Goal: Task Accomplishment & Management: Manage account settings

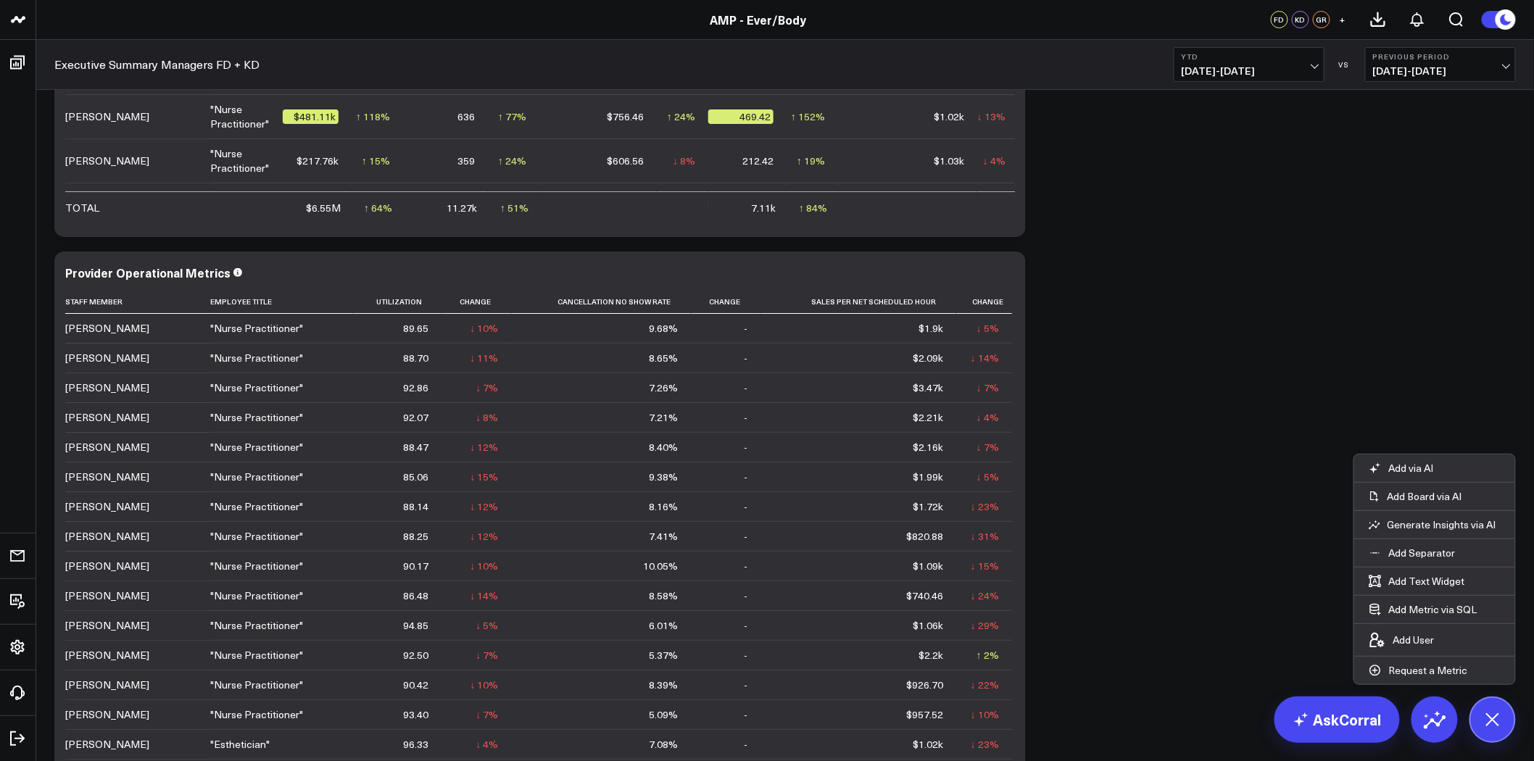
scroll to position [2336, 0]
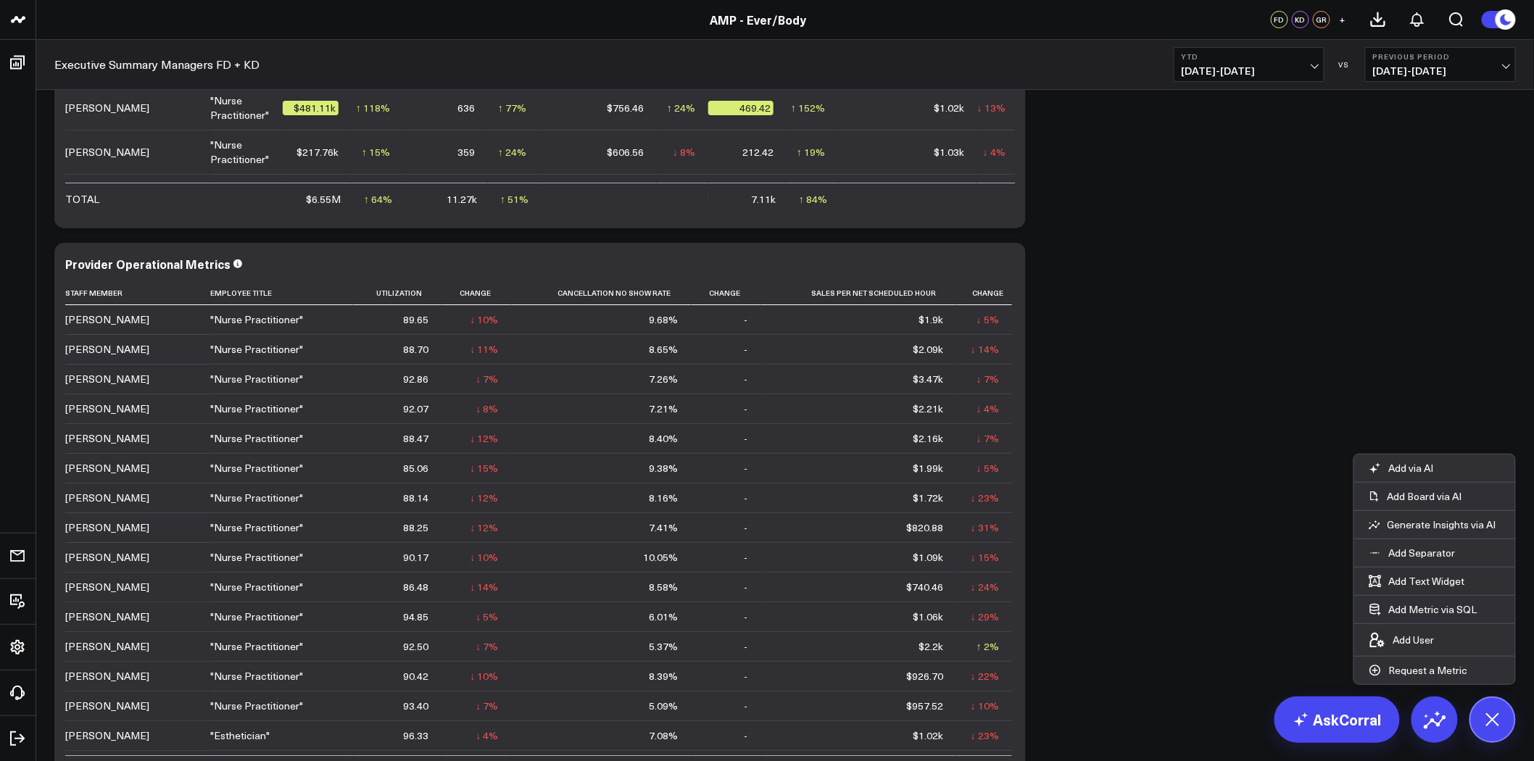
click at [1252, 65] on span "[DATE] - [DATE]" at bounding box center [1249, 71] width 135 height 12
click at [1230, 157] on link "Last 30 Days" at bounding box center [1248, 152] width 149 height 28
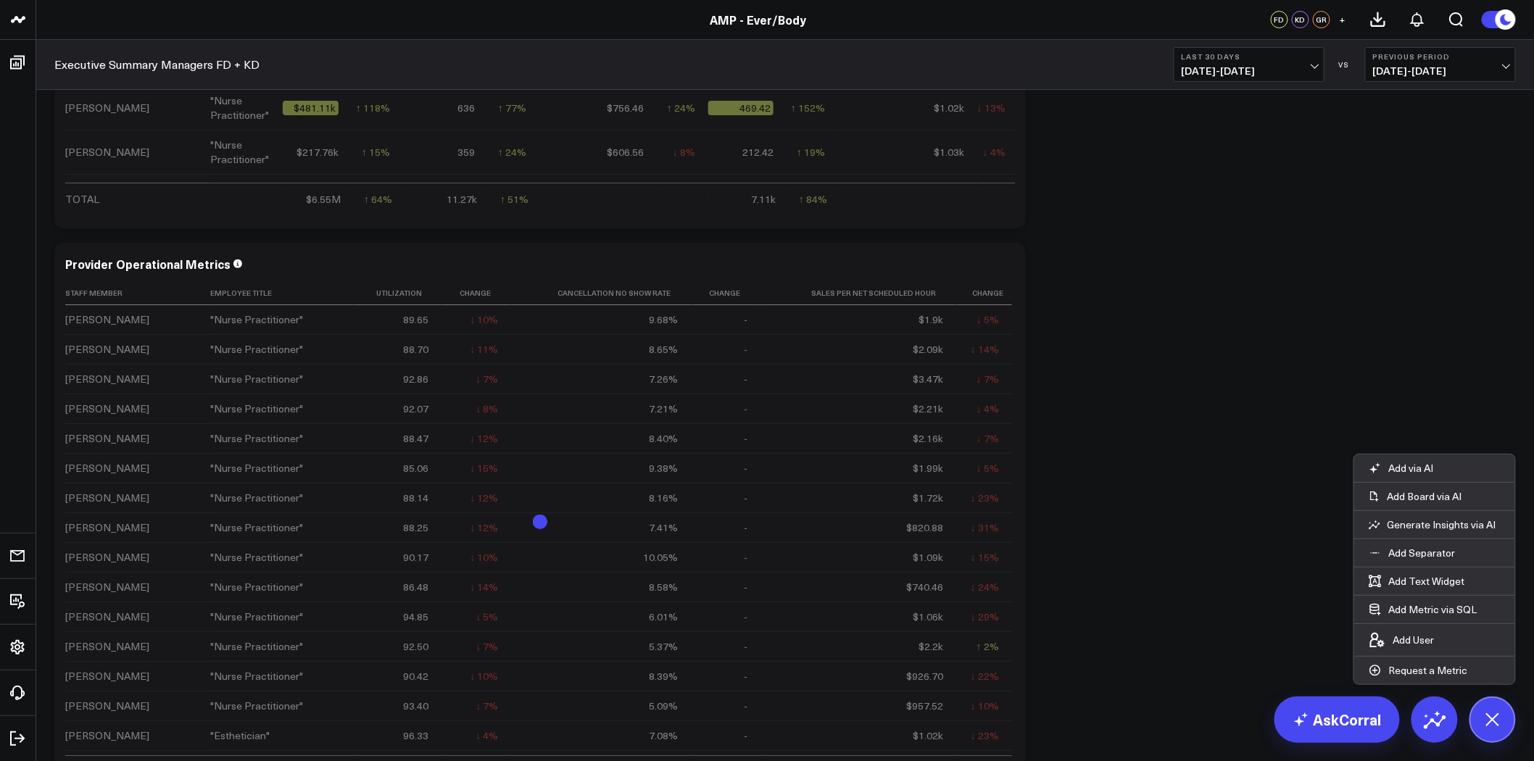
click at [1430, 67] on span "[DATE] - [DATE]" at bounding box center [1440, 71] width 135 height 12
click at [1409, 123] on link "MoM" at bounding box center [1440, 124] width 149 height 28
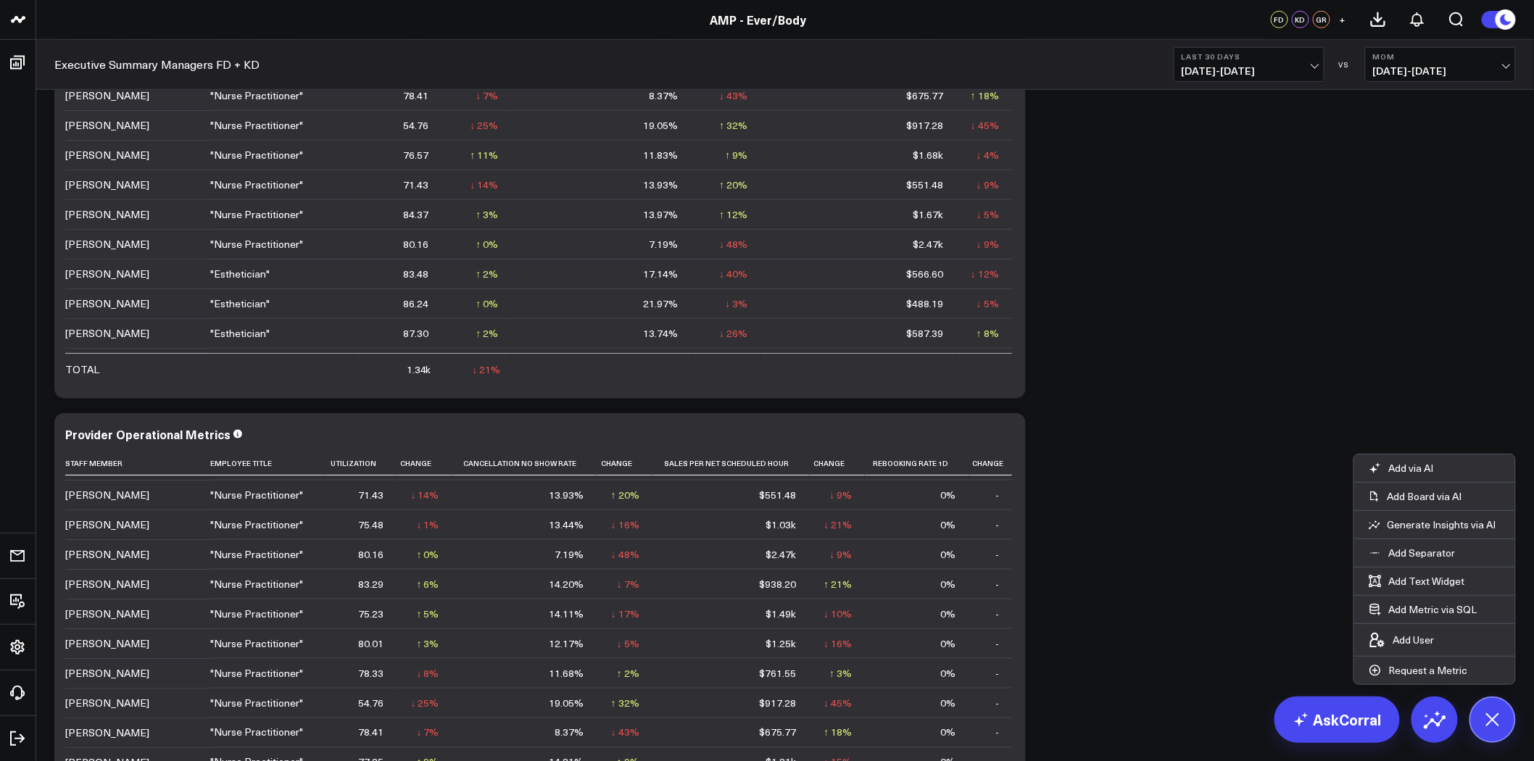
scroll to position [2336, 0]
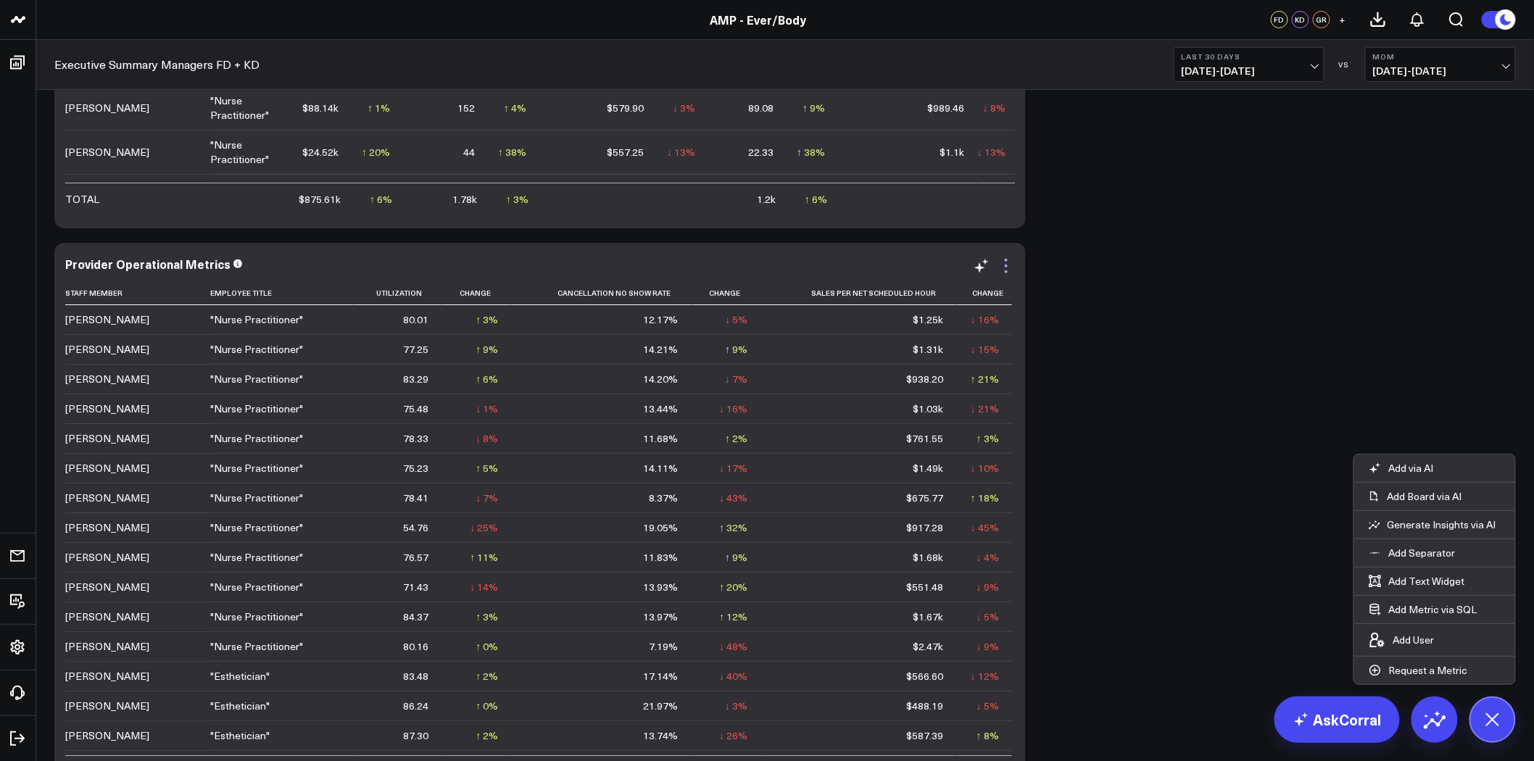
click at [1008, 263] on icon at bounding box center [1005, 265] width 17 height 17
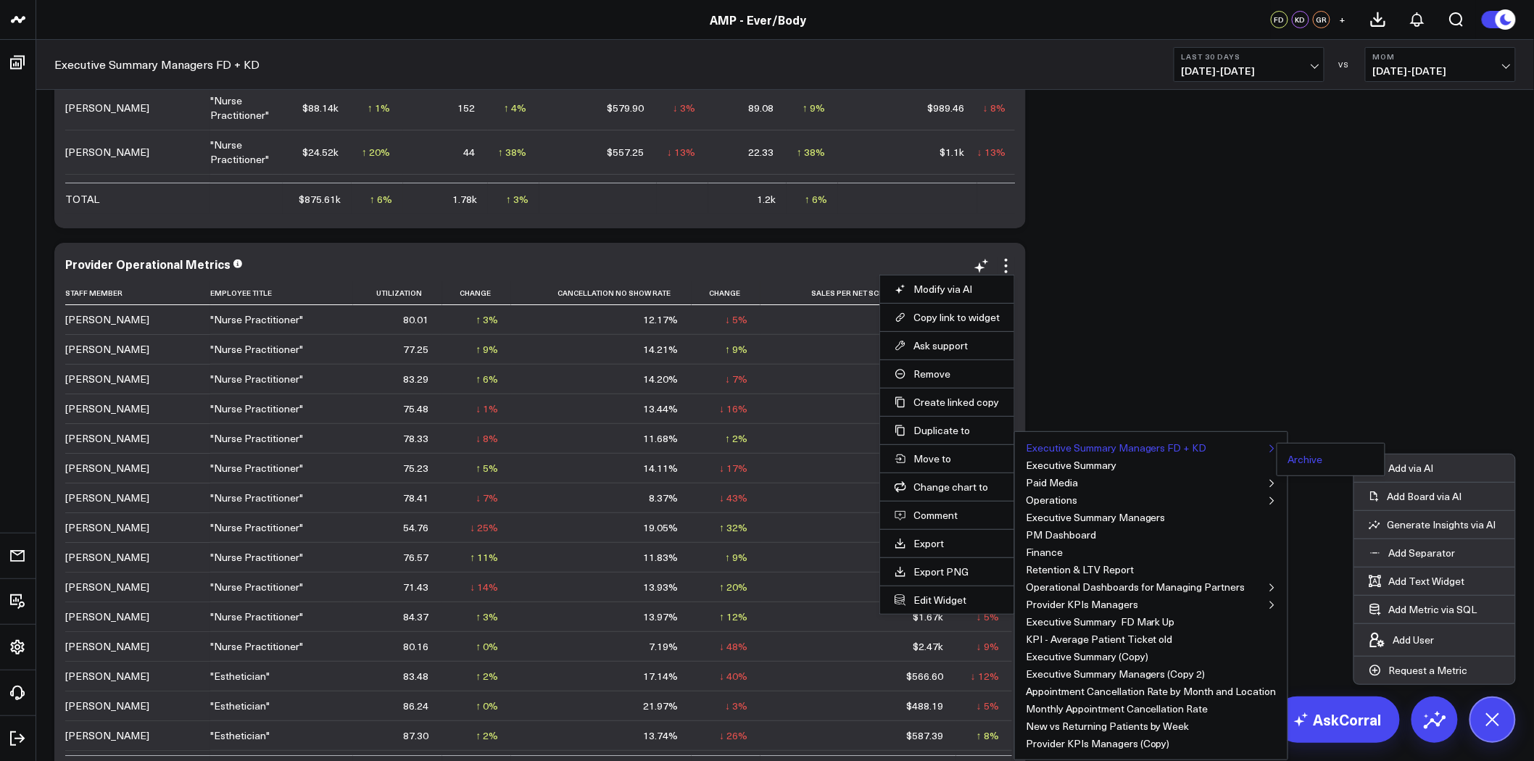
click at [1303, 459] on button "Archive" at bounding box center [1305, 460] width 35 height 10
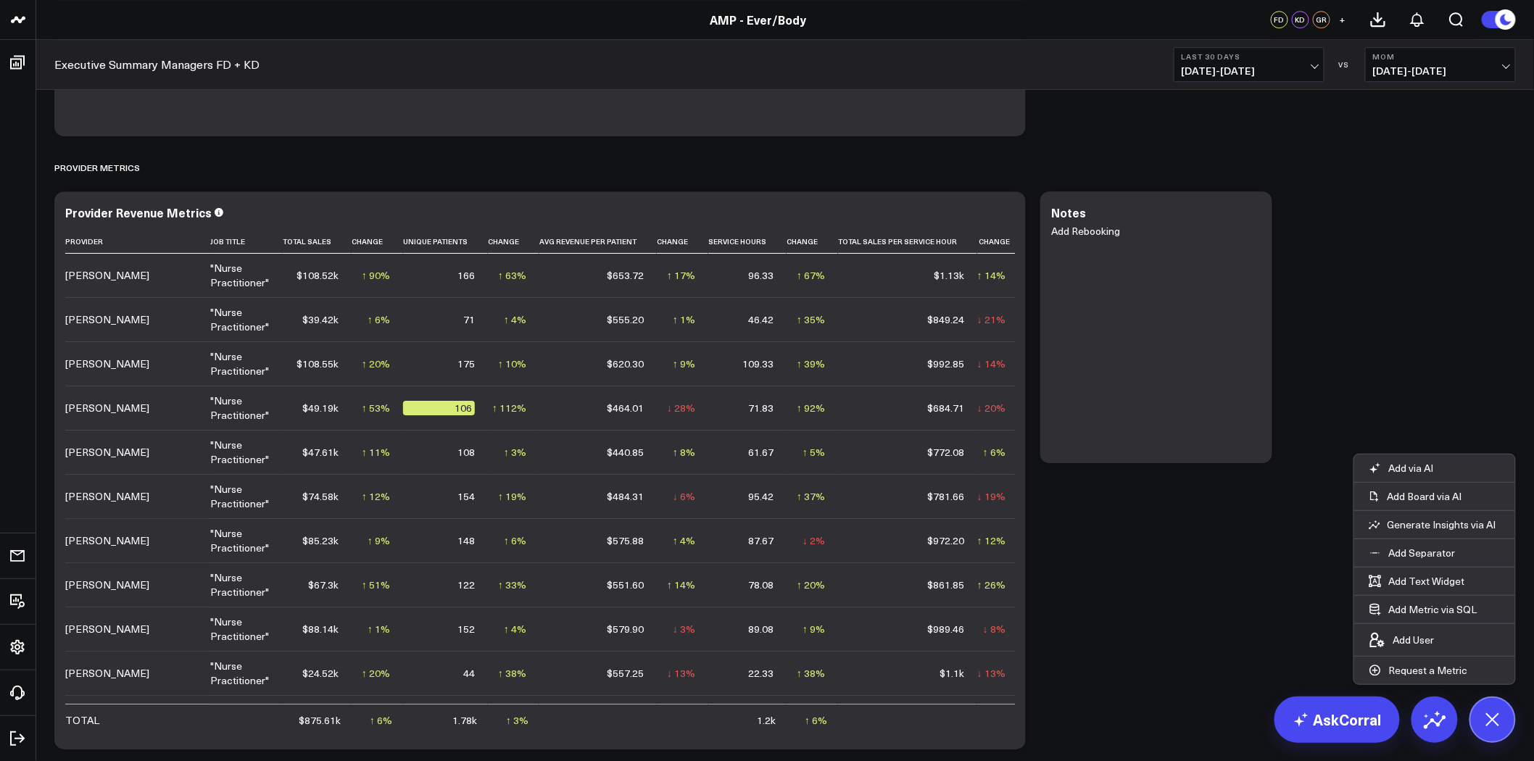
scroll to position [1691, 0]
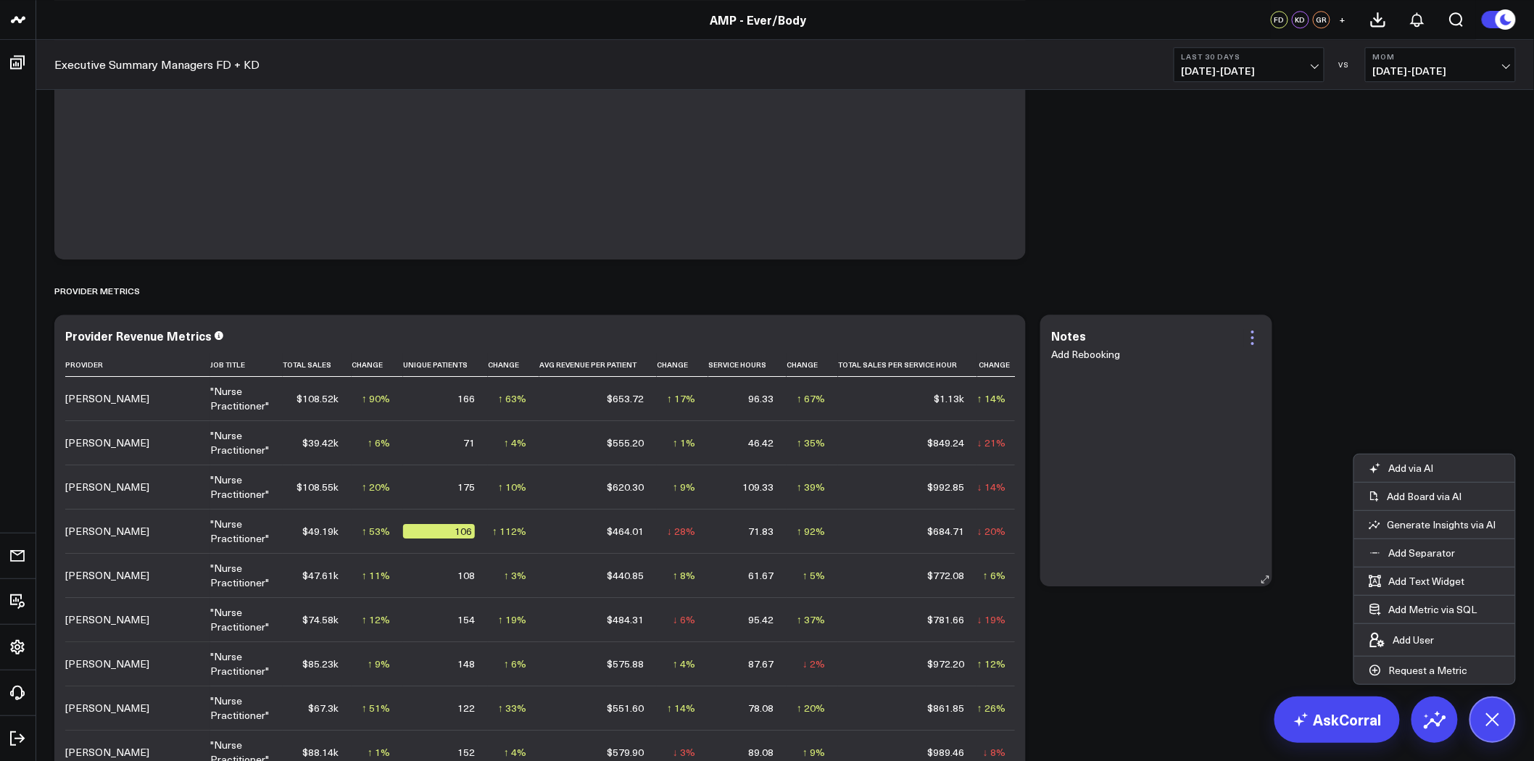
click at [1250, 331] on icon at bounding box center [1252, 337] width 17 height 17
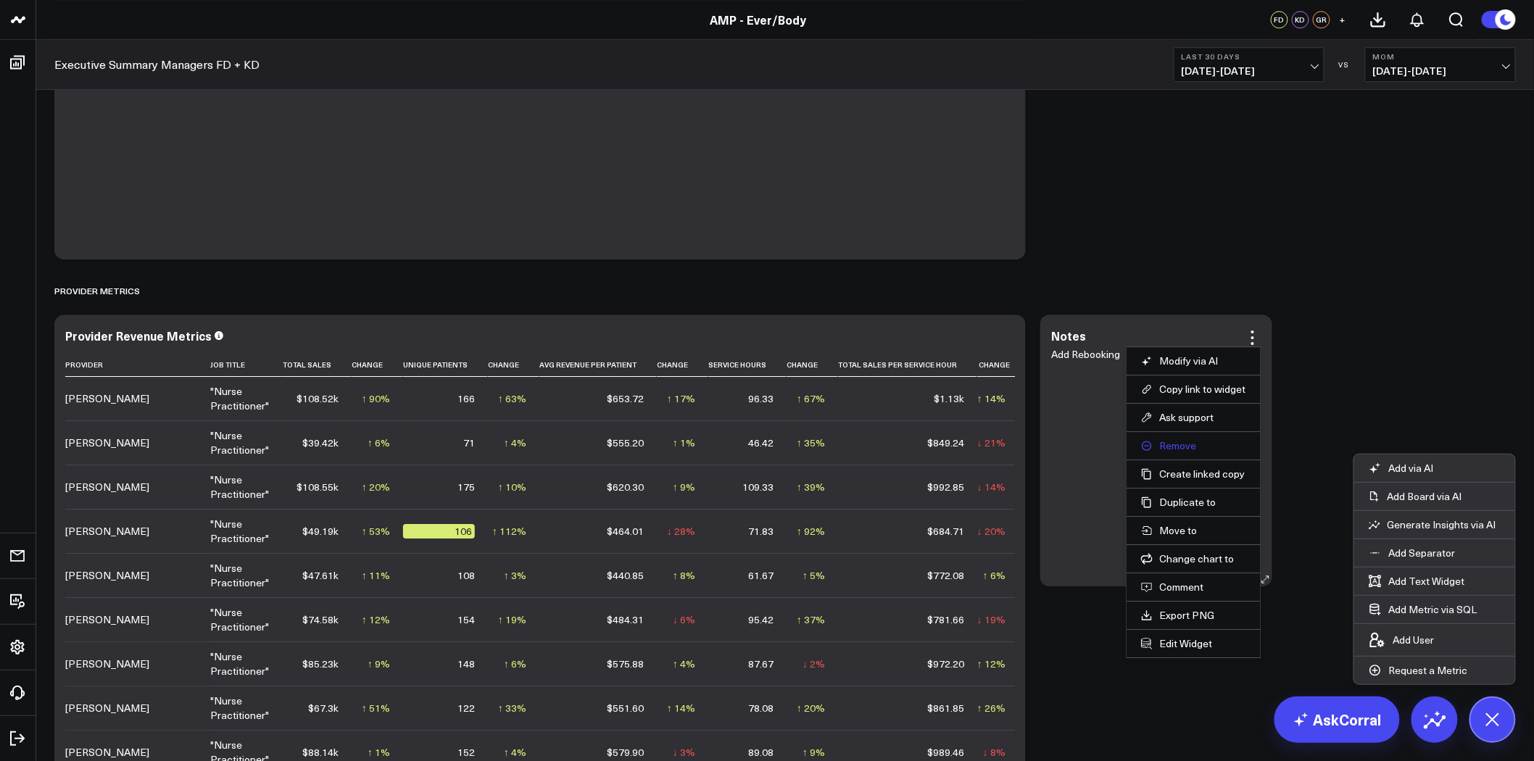
click at [1182, 444] on button "Remove" at bounding box center [1193, 445] width 105 height 13
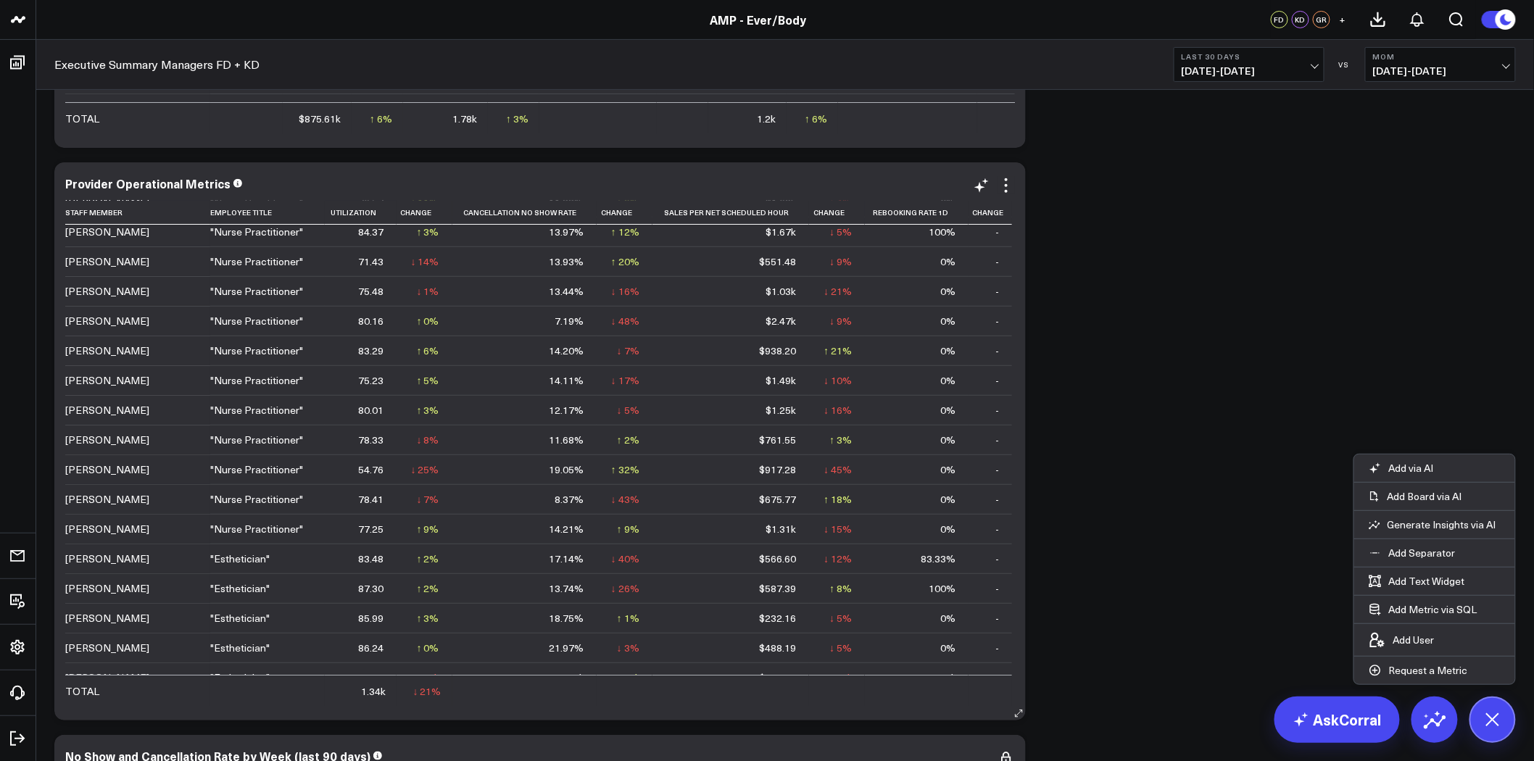
scroll to position [56, 0]
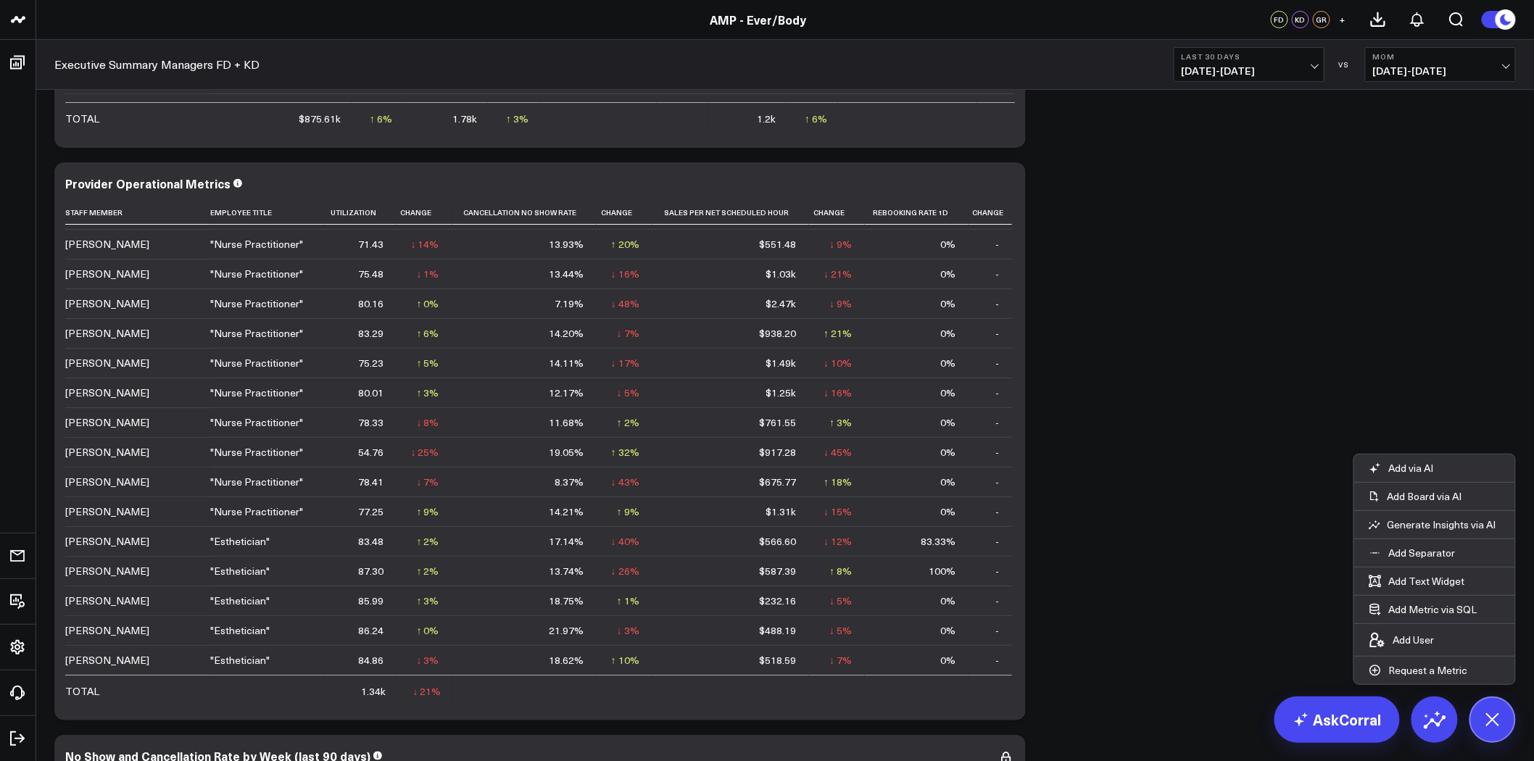
click at [1225, 59] on b "Last 30 Days" at bounding box center [1249, 56] width 135 height 9
click at [1225, 285] on link "Last Month" at bounding box center [1248, 294] width 149 height 28
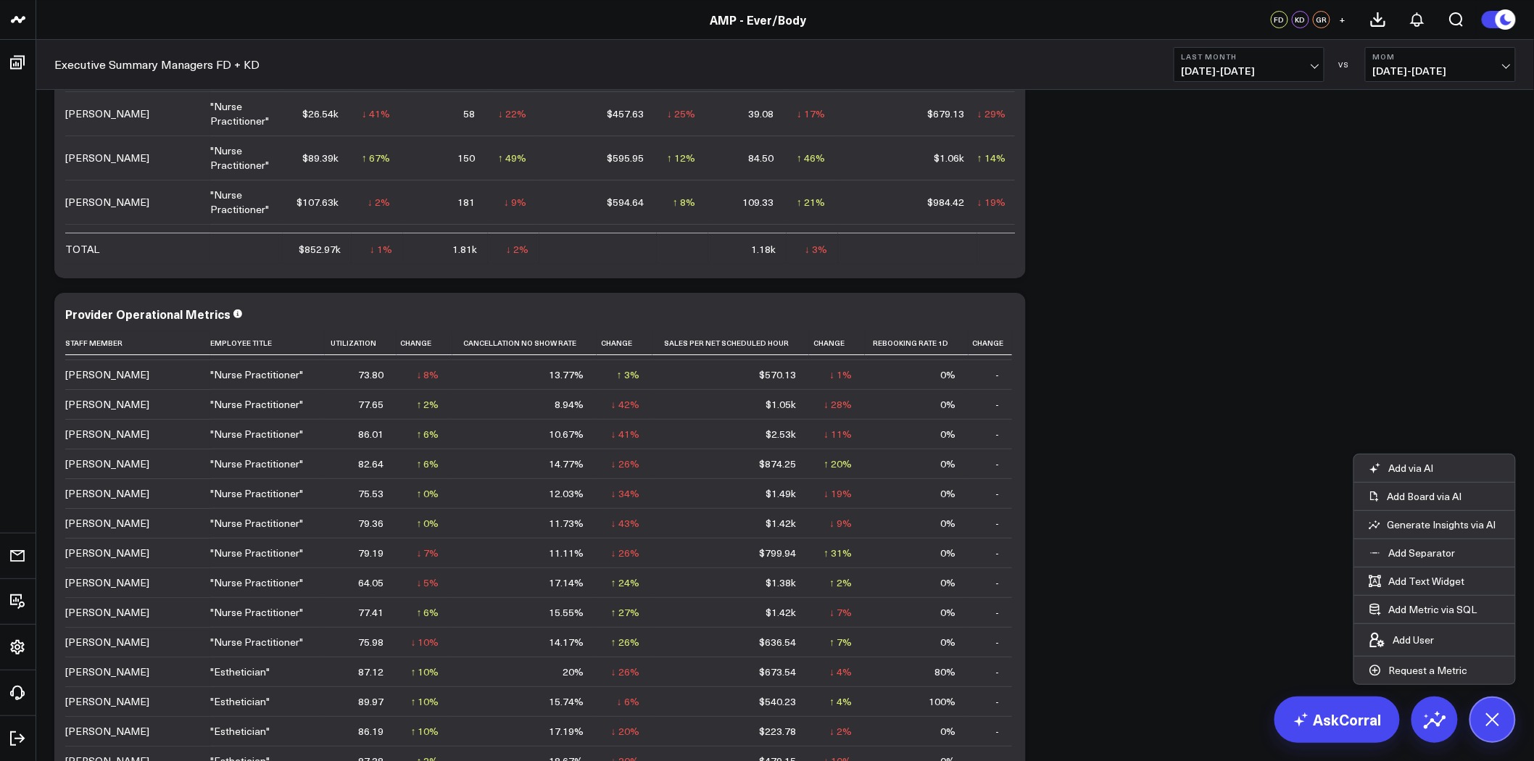
scroll to position [2416, 0]
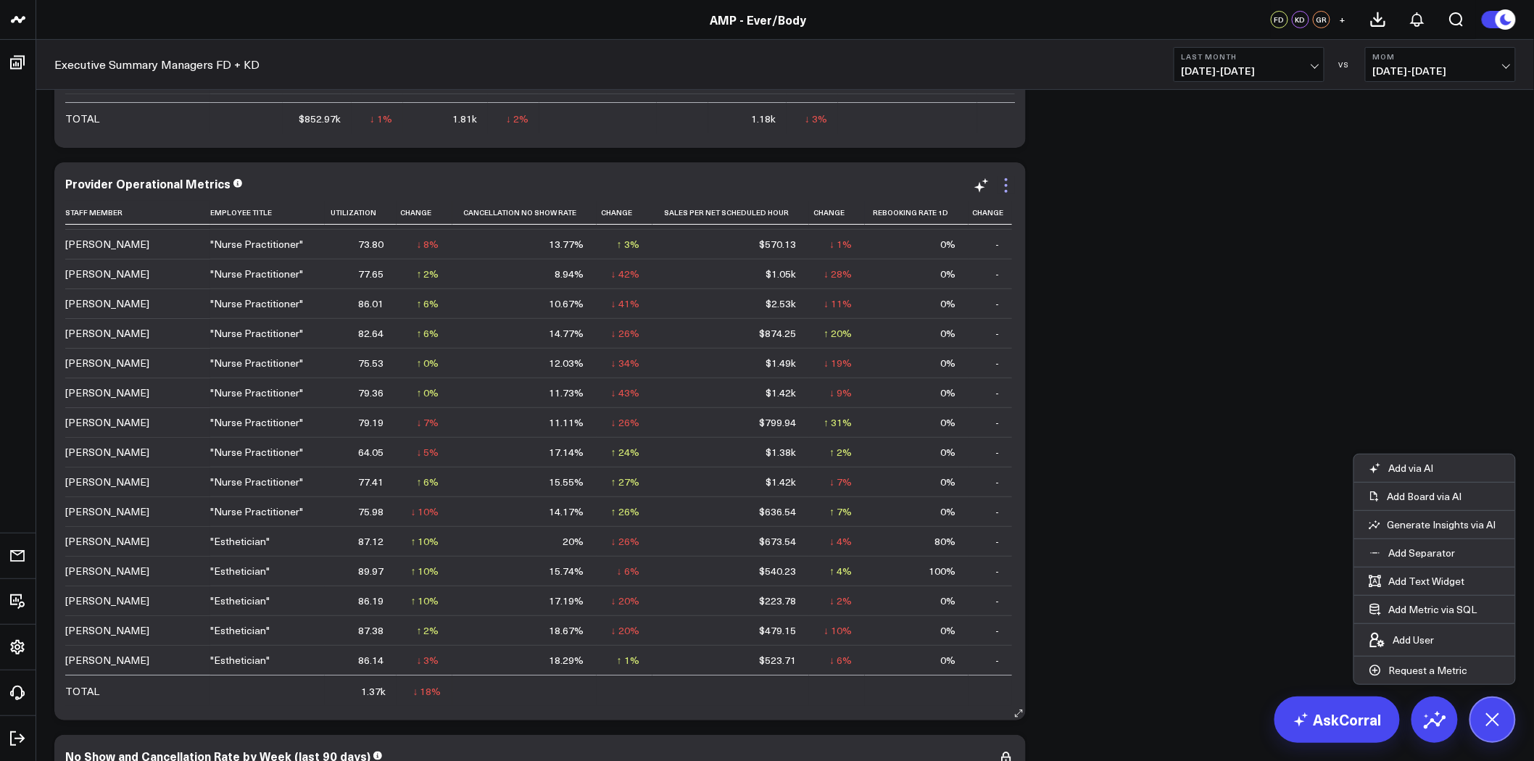
click at [1004, 193] on icon at bounding box center [1005, 185] width 17 height 17
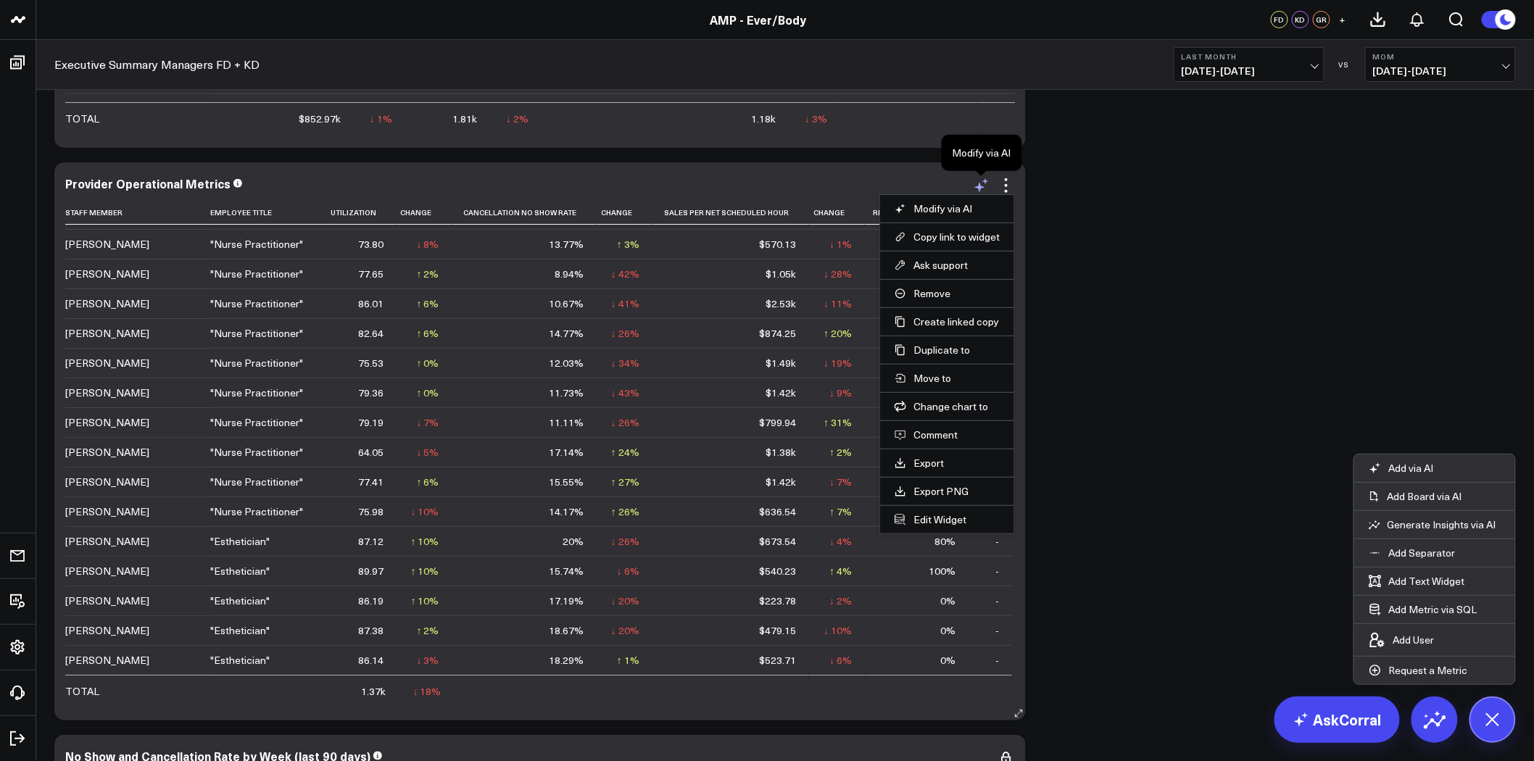
click at [981, 180] on icon at bounding box center [981, 185] width 17 height 17
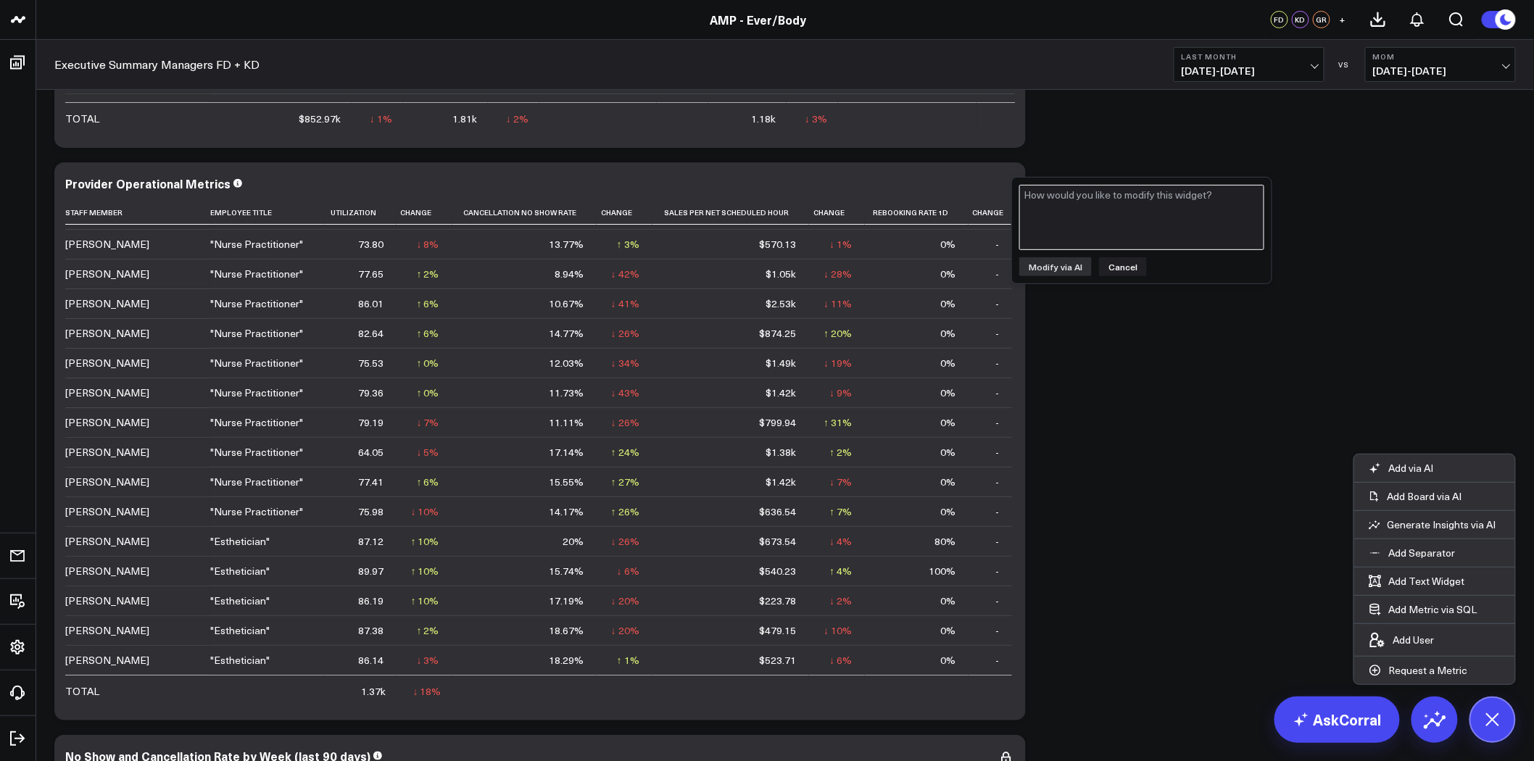
click at [1078, 219] on textarea at bounding box center [1141, 217] width 245 height 65
type textarea "update one day rebooking rate"
click at [1060, 262] on button "Modify via AI" at bounding box center [1055, 266] width 72 height 19
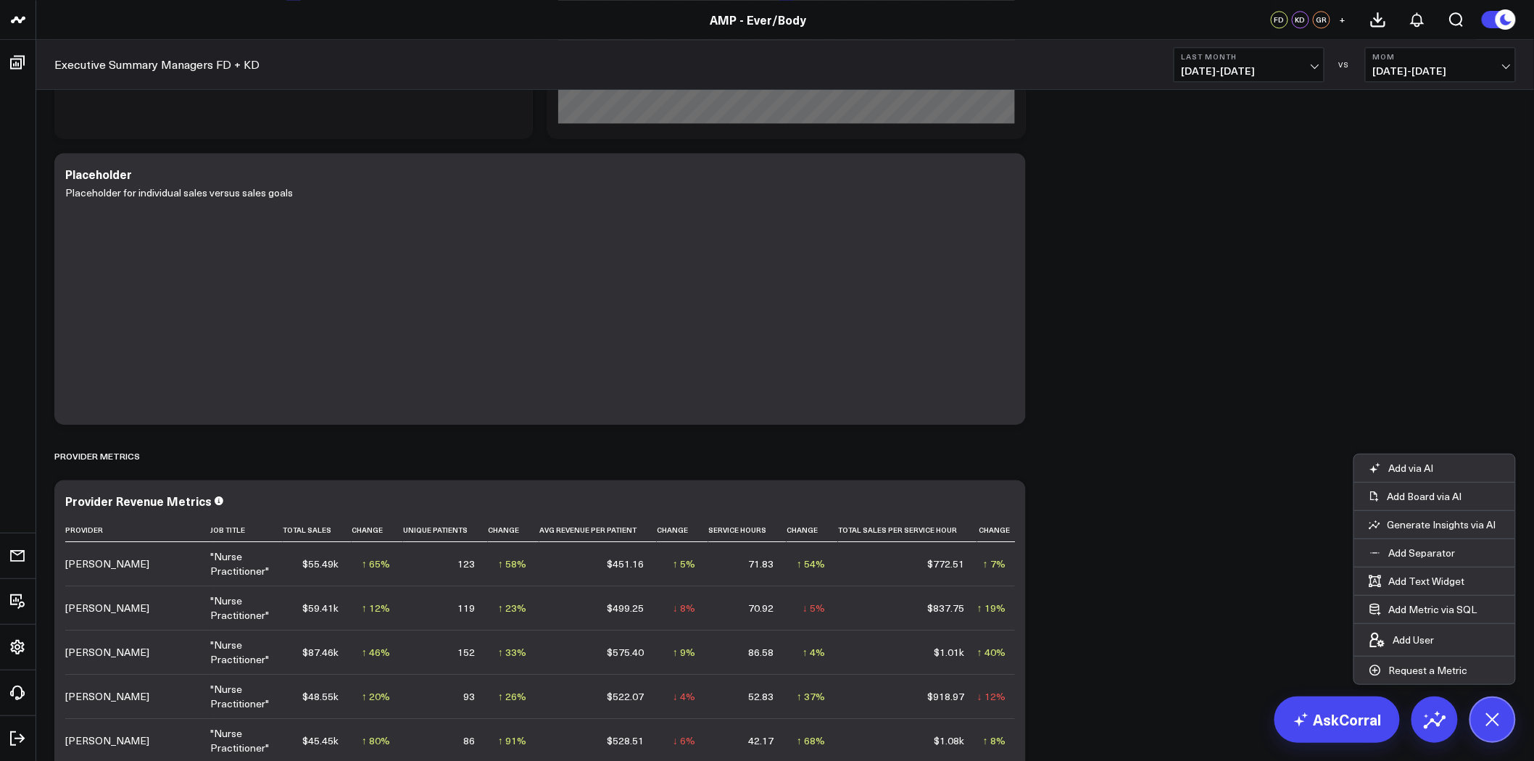
scroll to position [1208, 0]
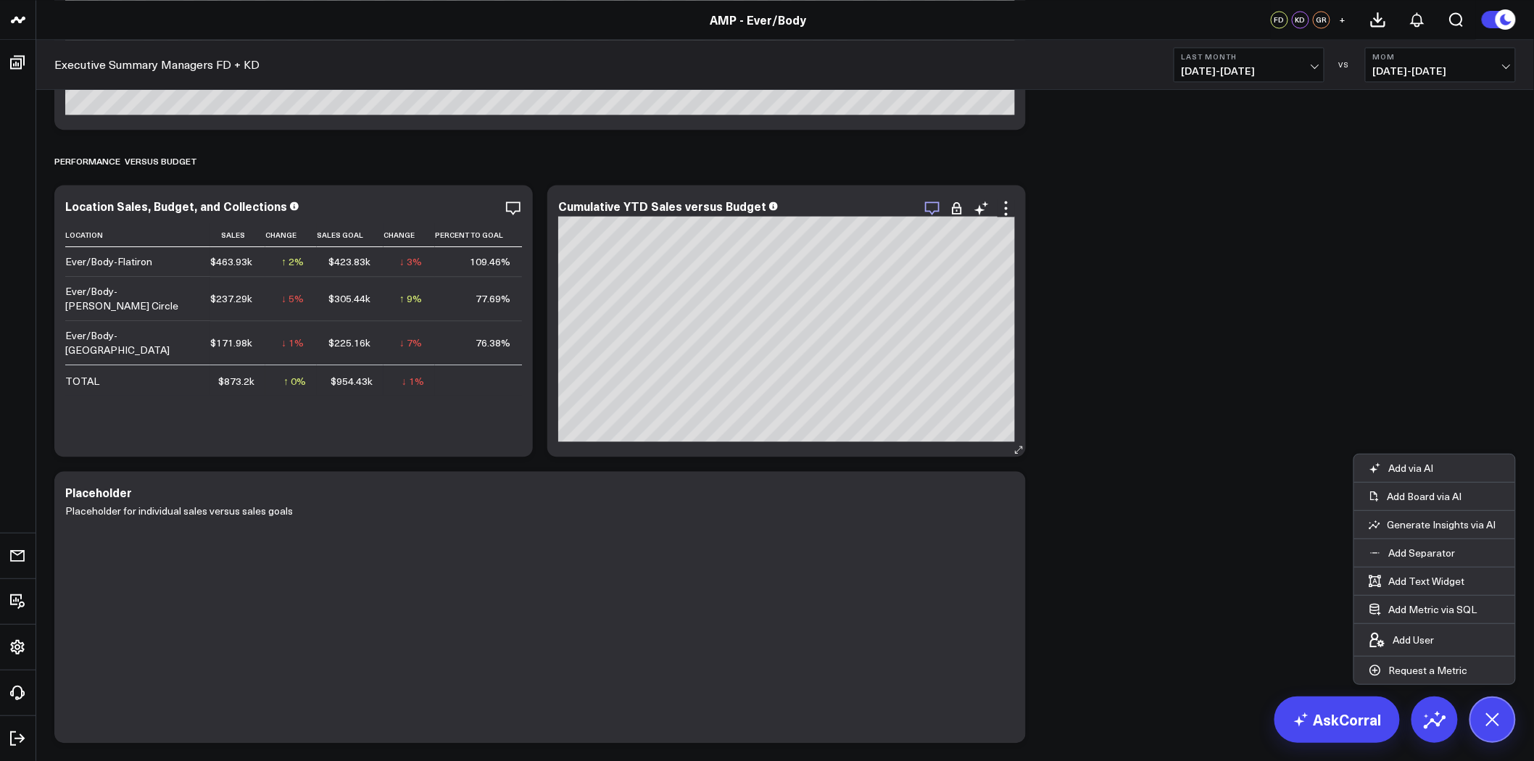
click at [930, 204] on icon "button" at bounding box center [932, 207] width 17 height 17
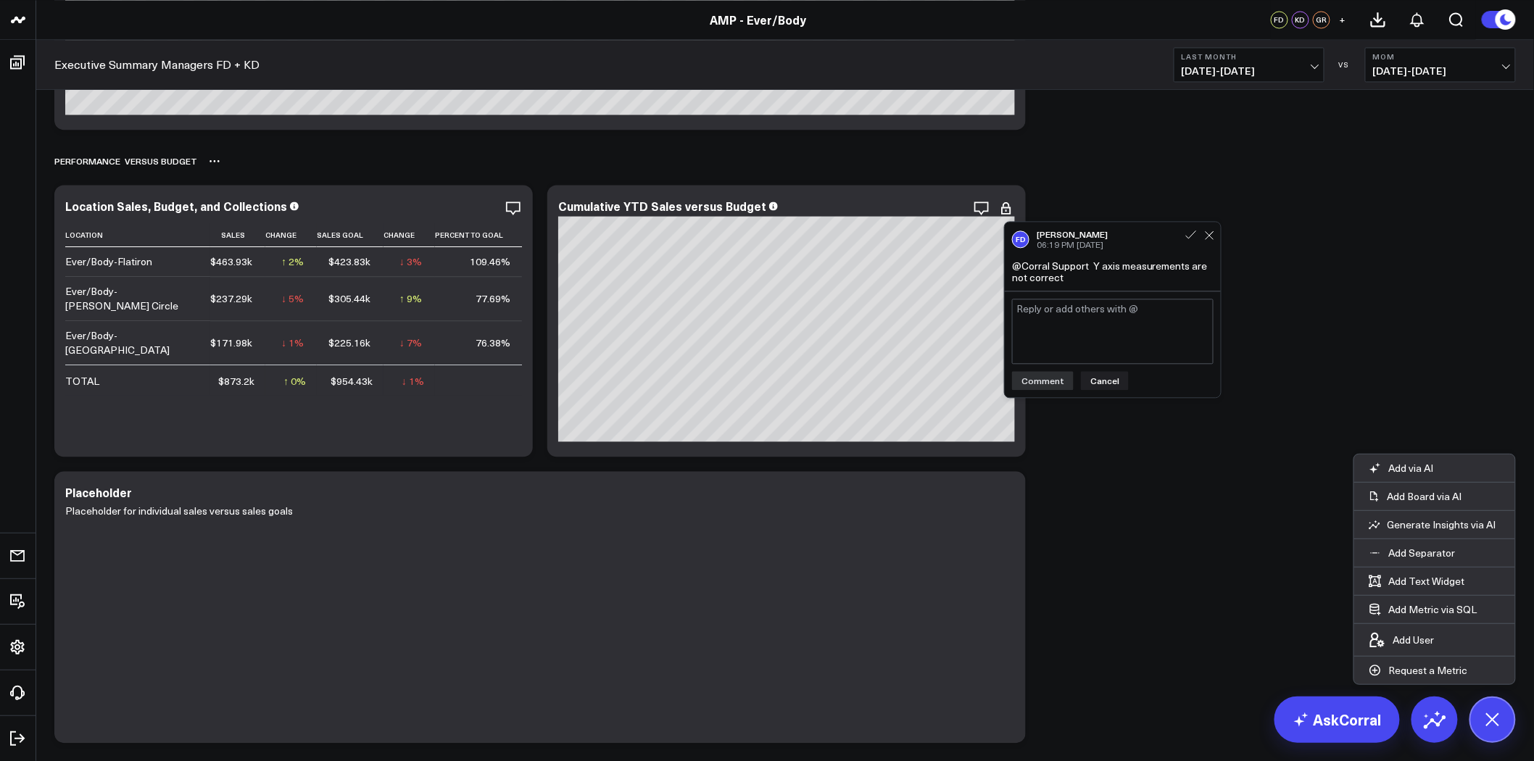
click at [1082, 167] on div "PERFORMANCE VERSUS BUDGET" at bounding box center [784, 160] width 1461 height 33
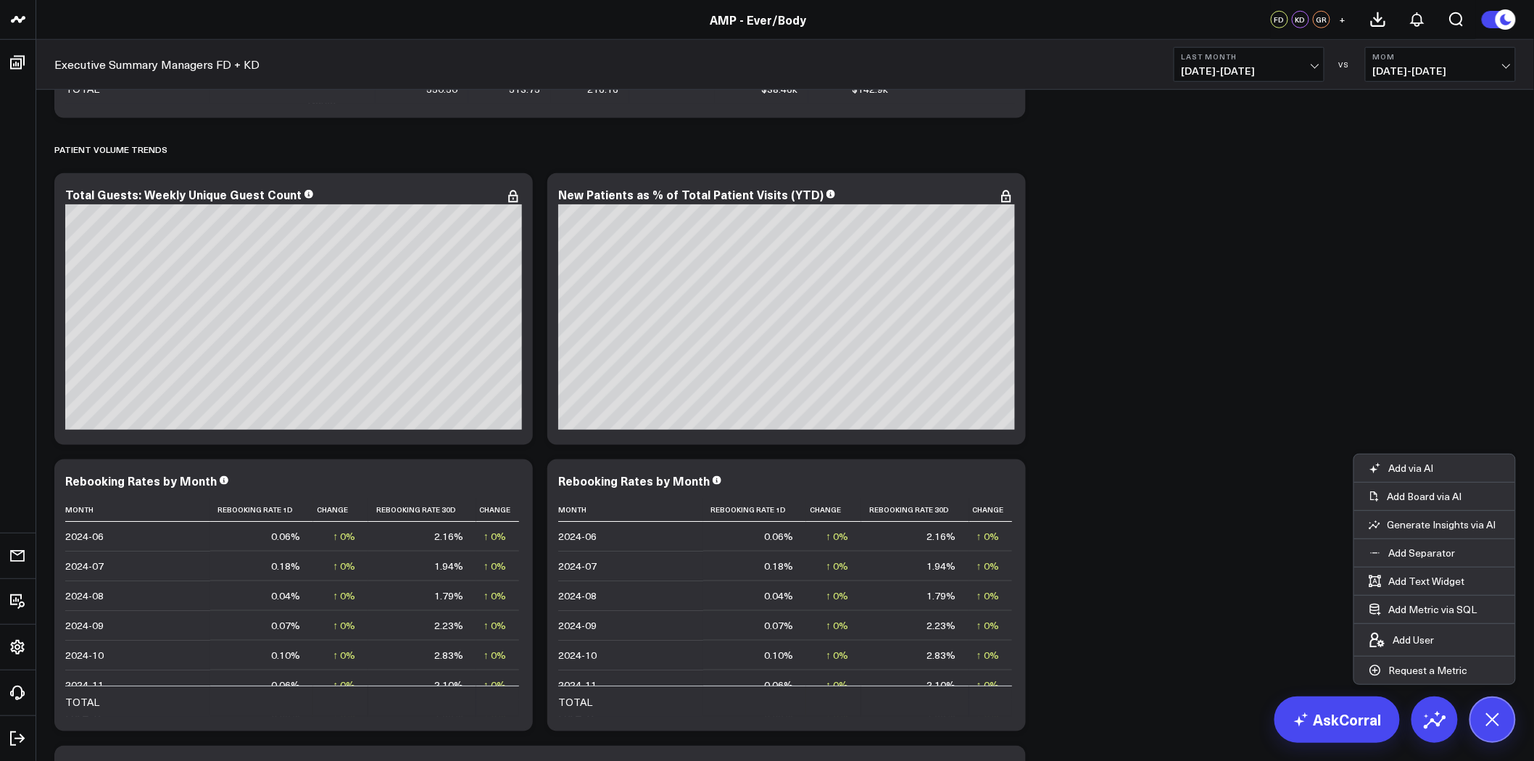
scroll to position [5070, 0]
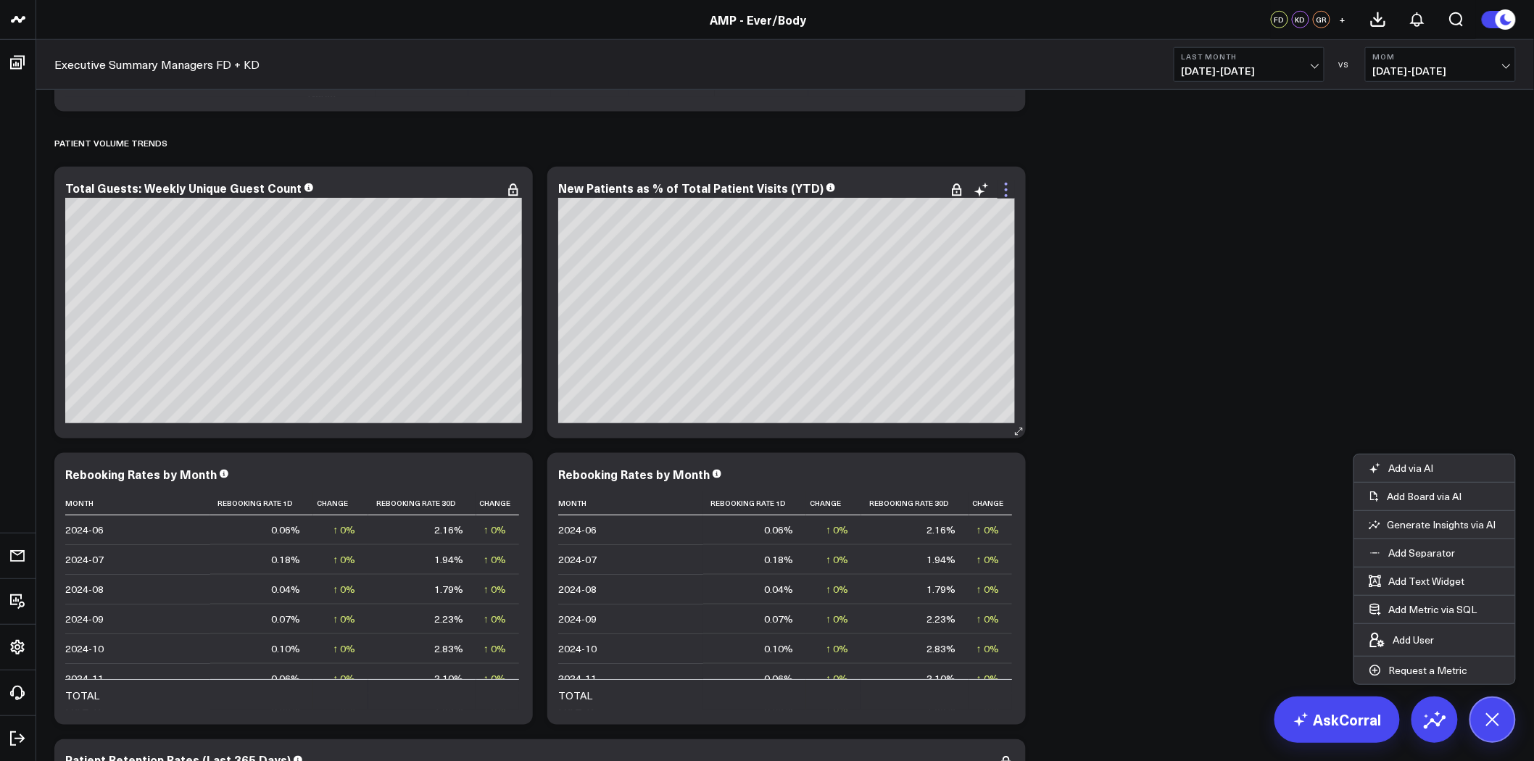
click at [1009, 192] on icon at bounding box center [1005, 189] width 17 height 17
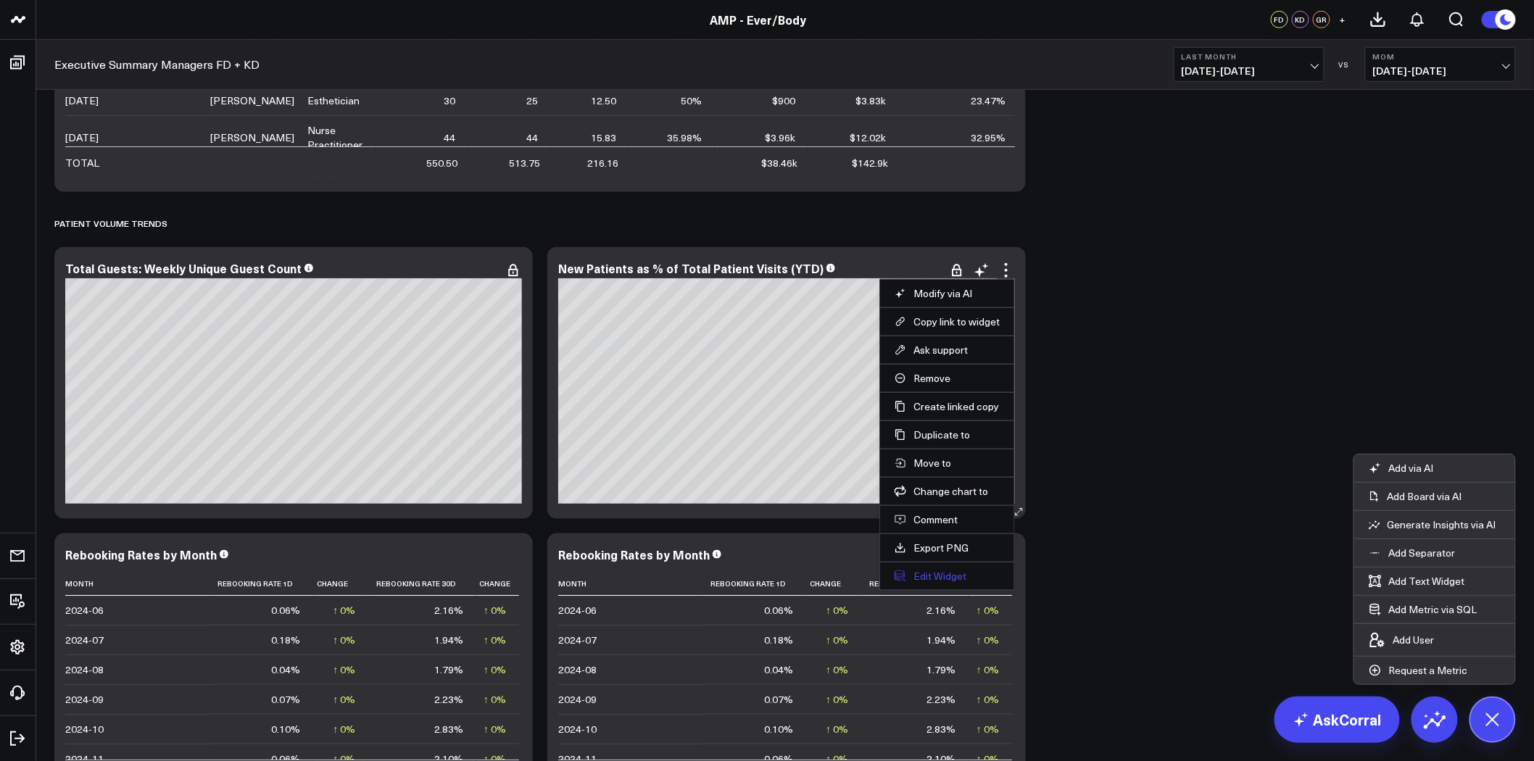
click at [931, 573] on button "Edit Widget" at bounding box center [947, 576] width 105 height 13
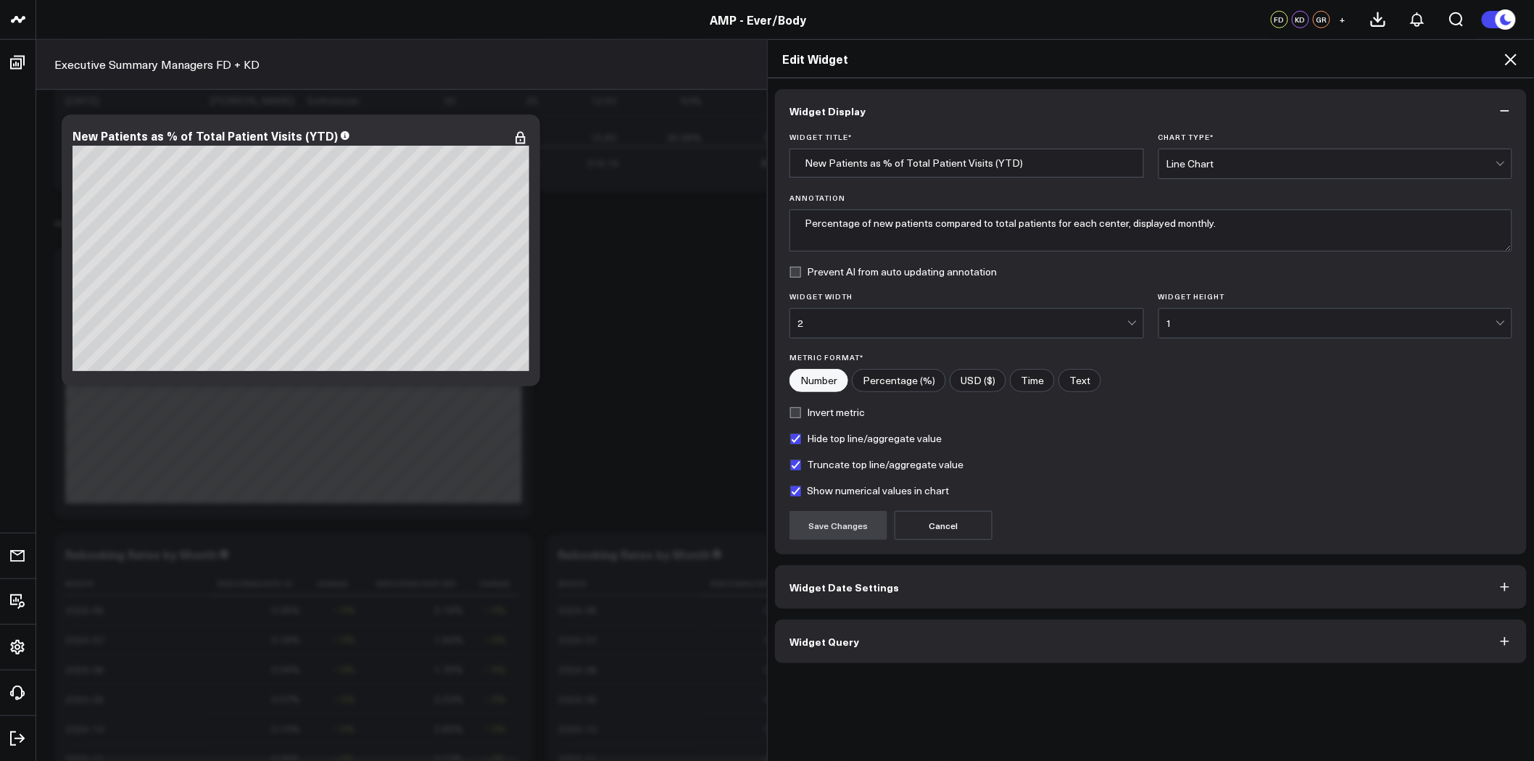
click at [874, 593] on span "Widget Date Settings" at bounding box center [843, 587] width 109 height 12
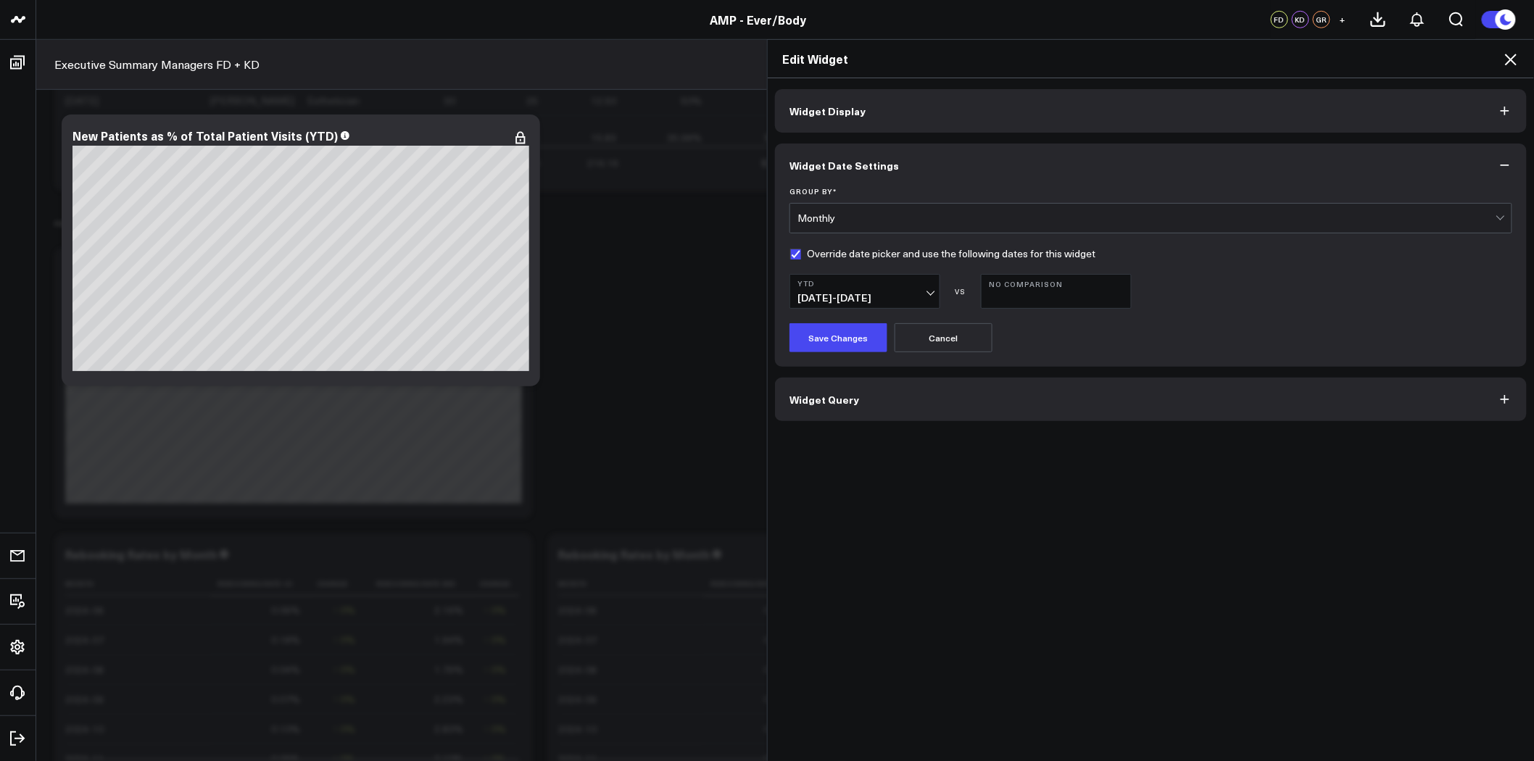
click at [909, 287] on b "YTD" at bounding box center [864, 283] width 135 height 9
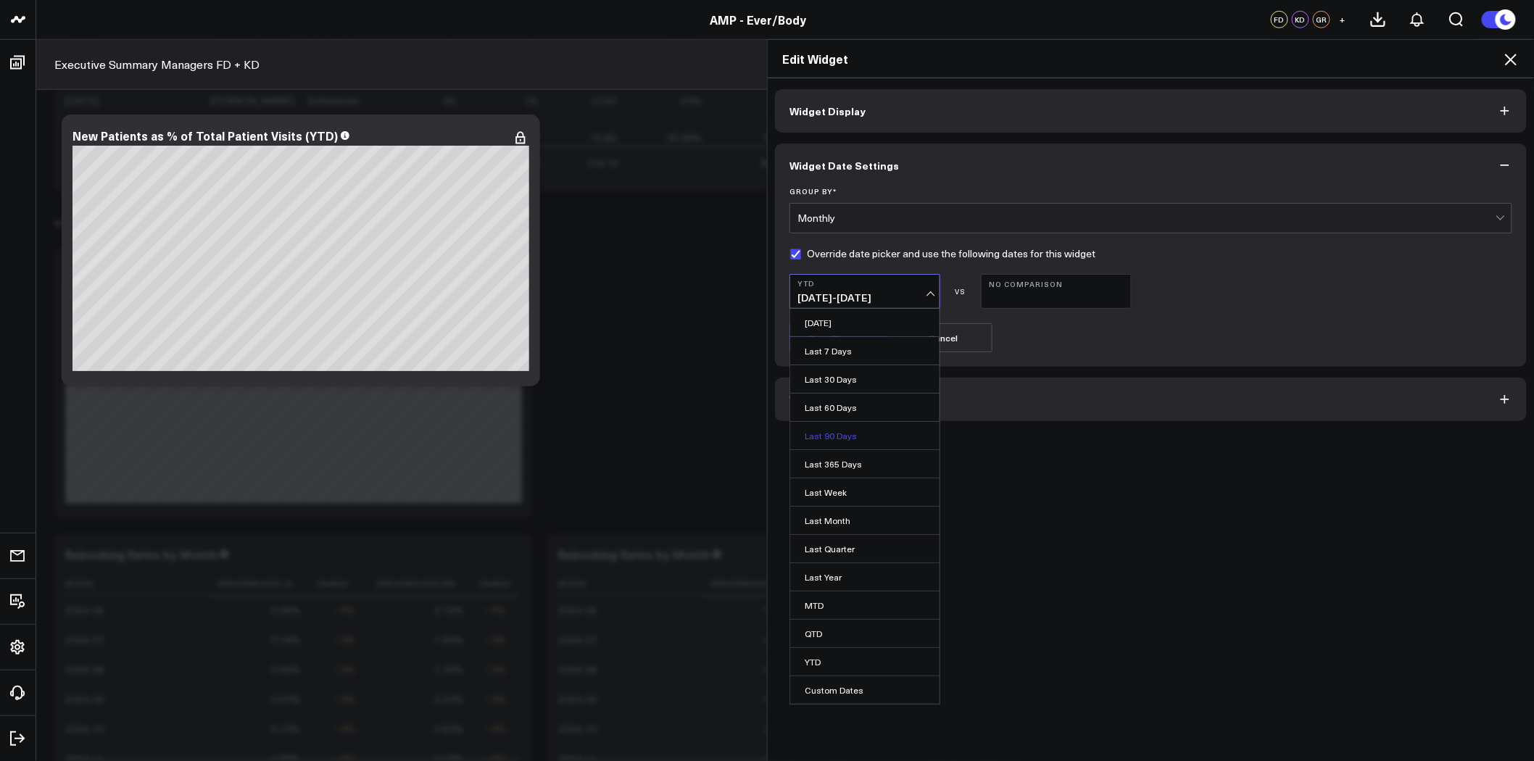
click at [846, 442] on link "Last 90 Days" at bounding box center [864, 436] width 149 height 28
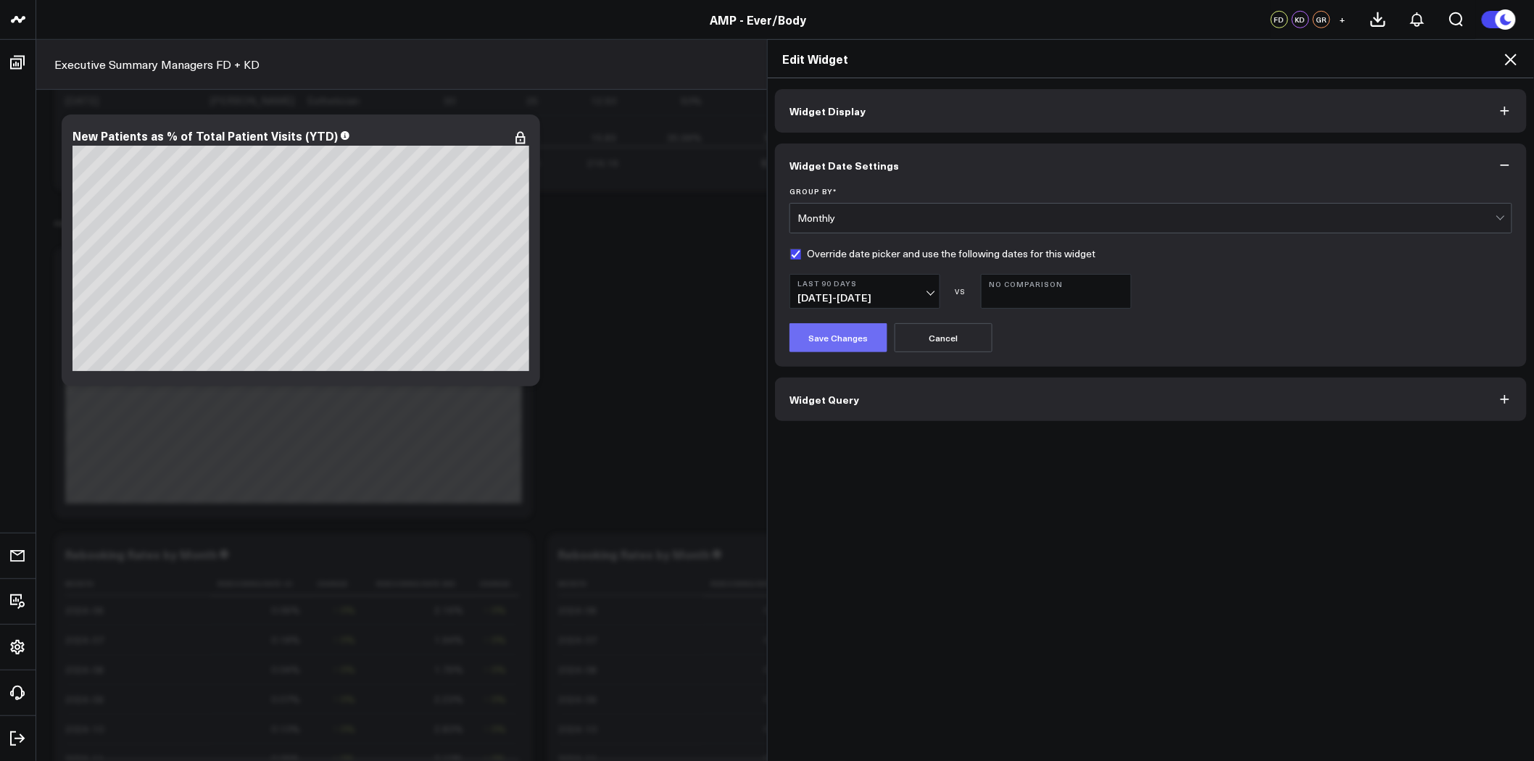
click at [835, 338] on button "Save Changes" at bounding box center [838, 337] width 98 height 29
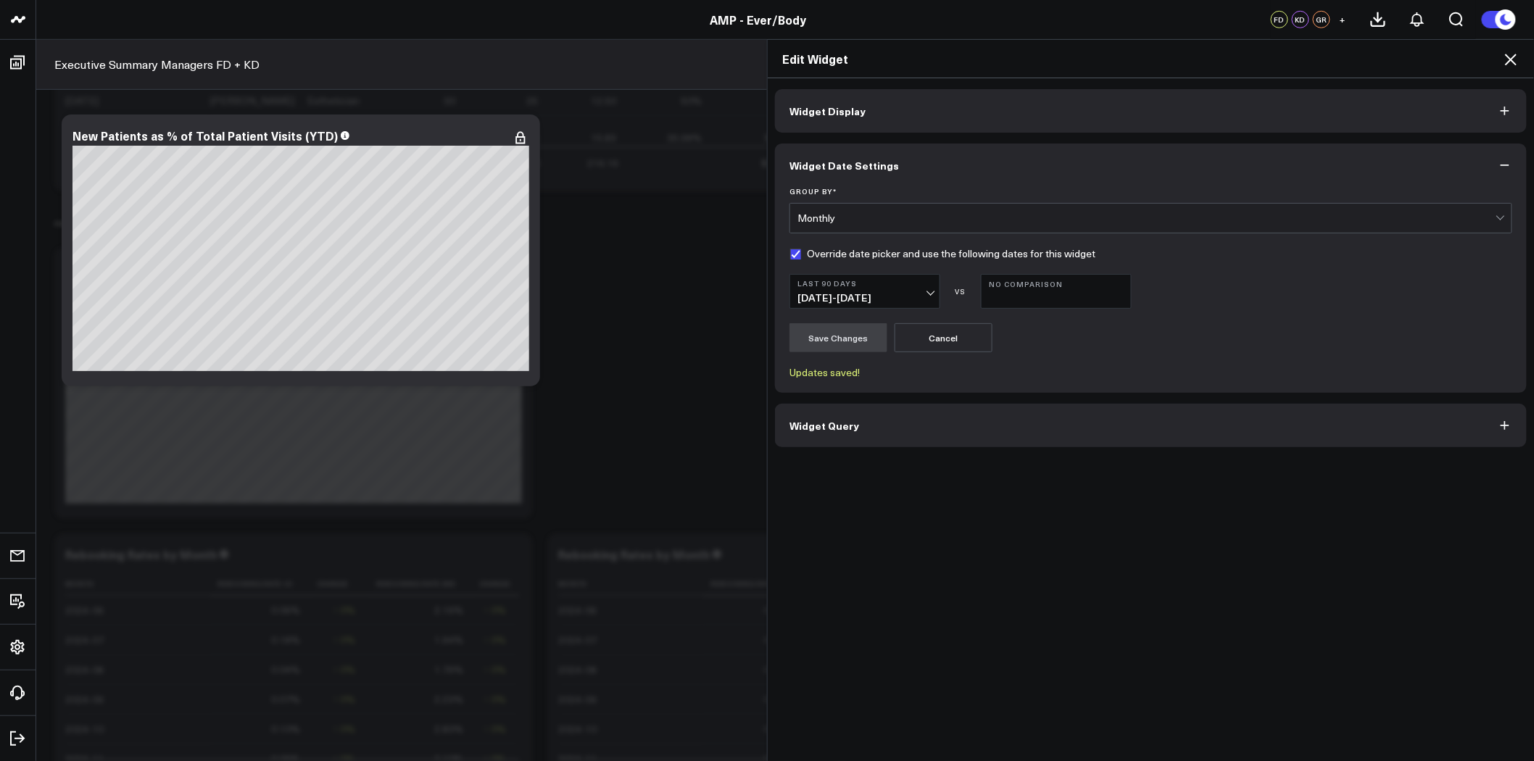
click at [887, 110] on button "Widget Display" at bounding box center [1151, 110] width 752 height 43
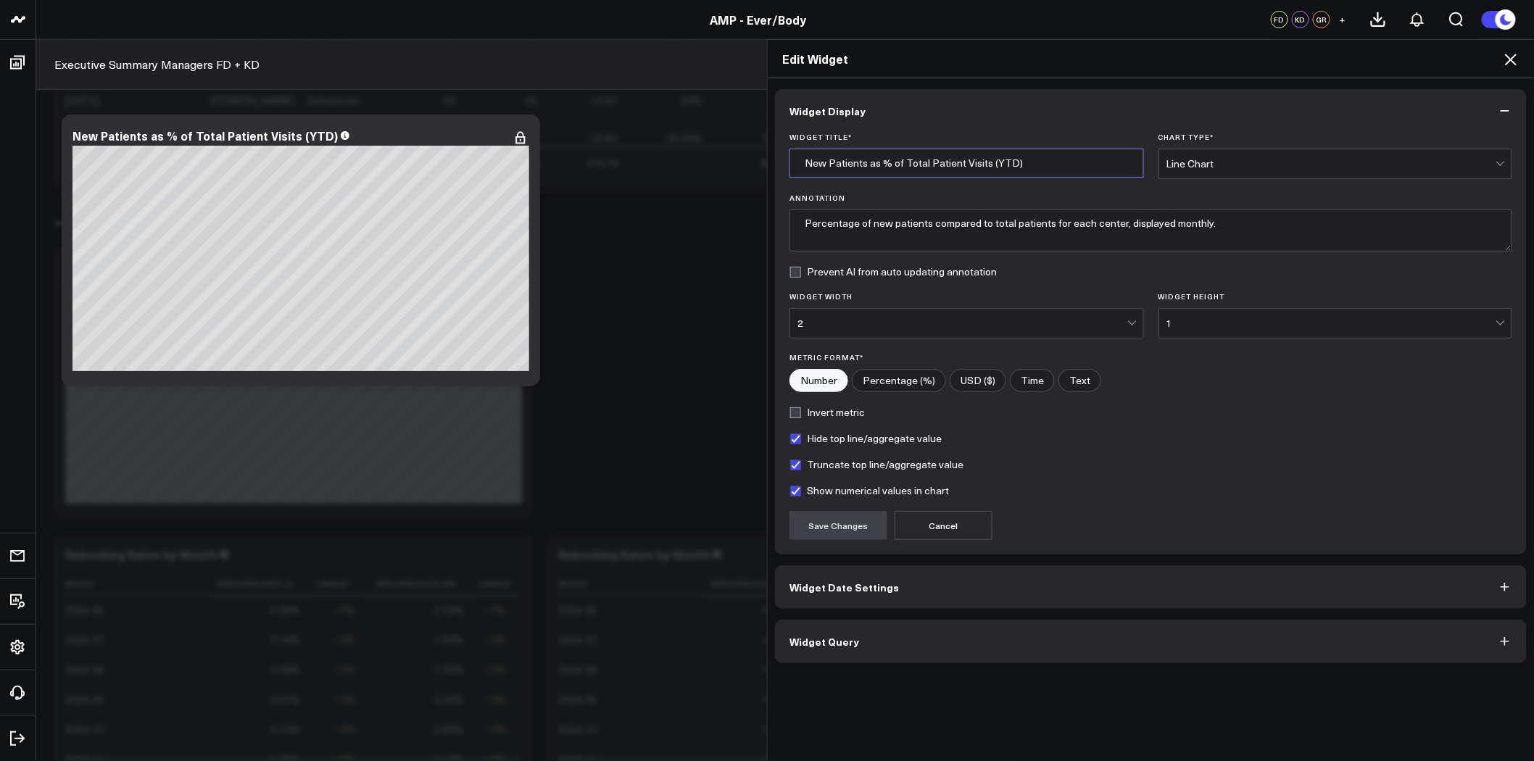
click at [1001, 162] on input "New Patients as % of Total Patient Visits (YTD)" at bounding box center [966, 163] width 354 height 29
drag, startPoint x: 1004, startPoint y: 162, endPoint x: 984, endPoint y: 161, distance: 19.6
click at [984, 161] on input "New Patients as % of Total Patient Visits (YTD)" at bounding box center [966, 163] width 354 height 29
type input "New Patients as % of Total Patient Visits (Last 90 Days)"
click at [836, 529] on button "Save Changes" at bounding box center [838, 525] width 98 height 29
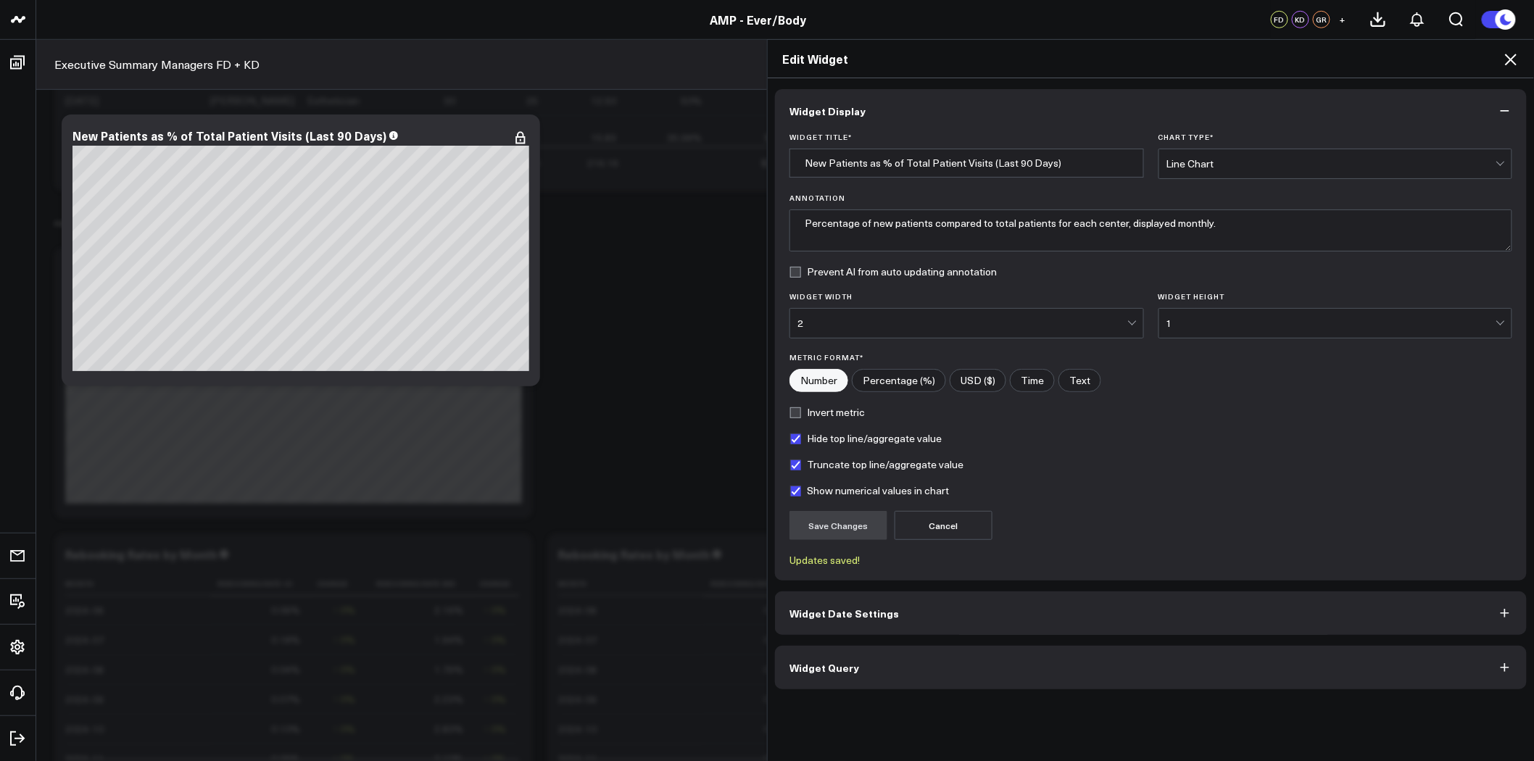
click at [1516, 59] on icon at bounding box center [1510, 59] width 17 height 17
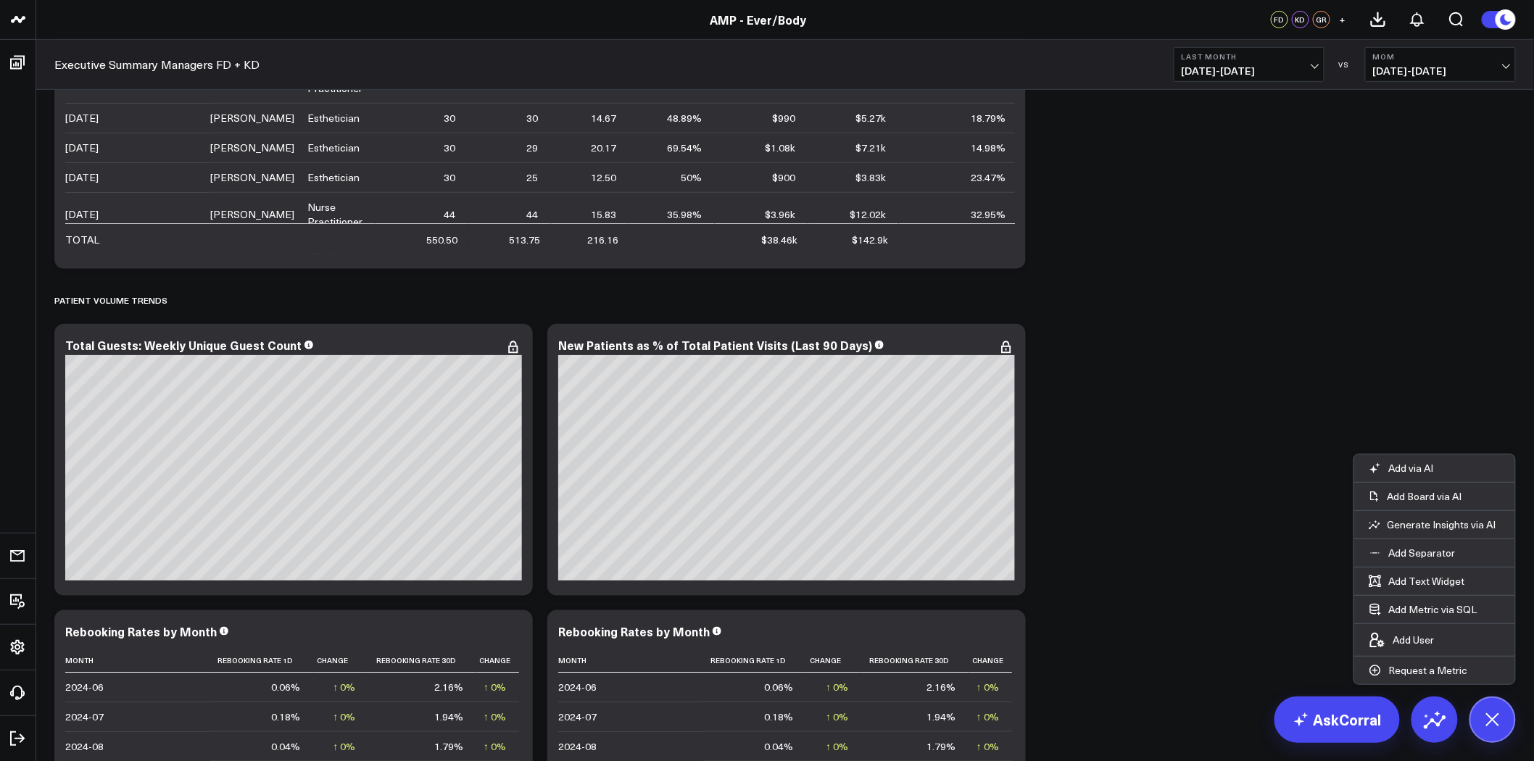
scroll to position [4993, 0]
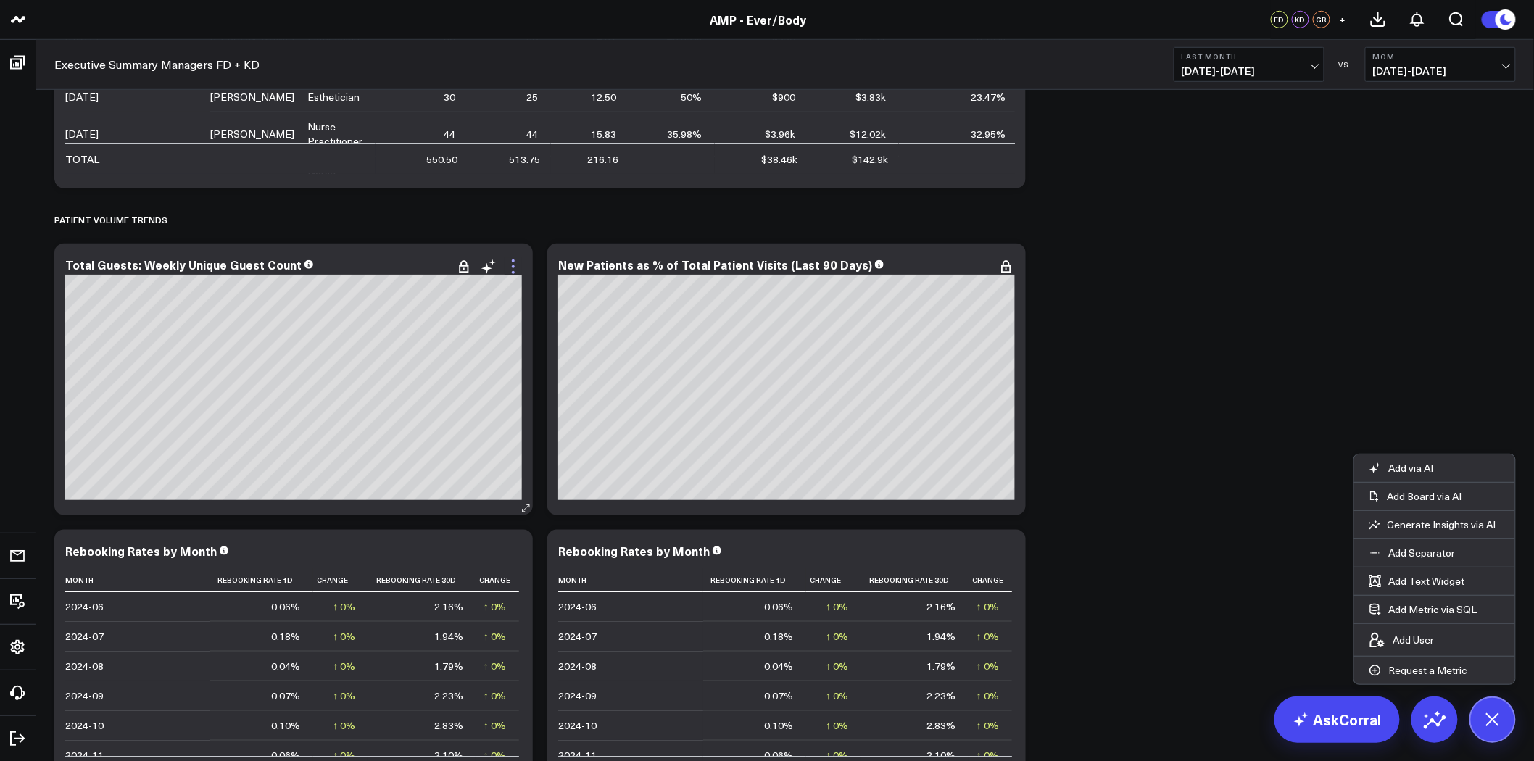
click at [510, 265] on icon at bounding box center [513, 266] width 17 height 17
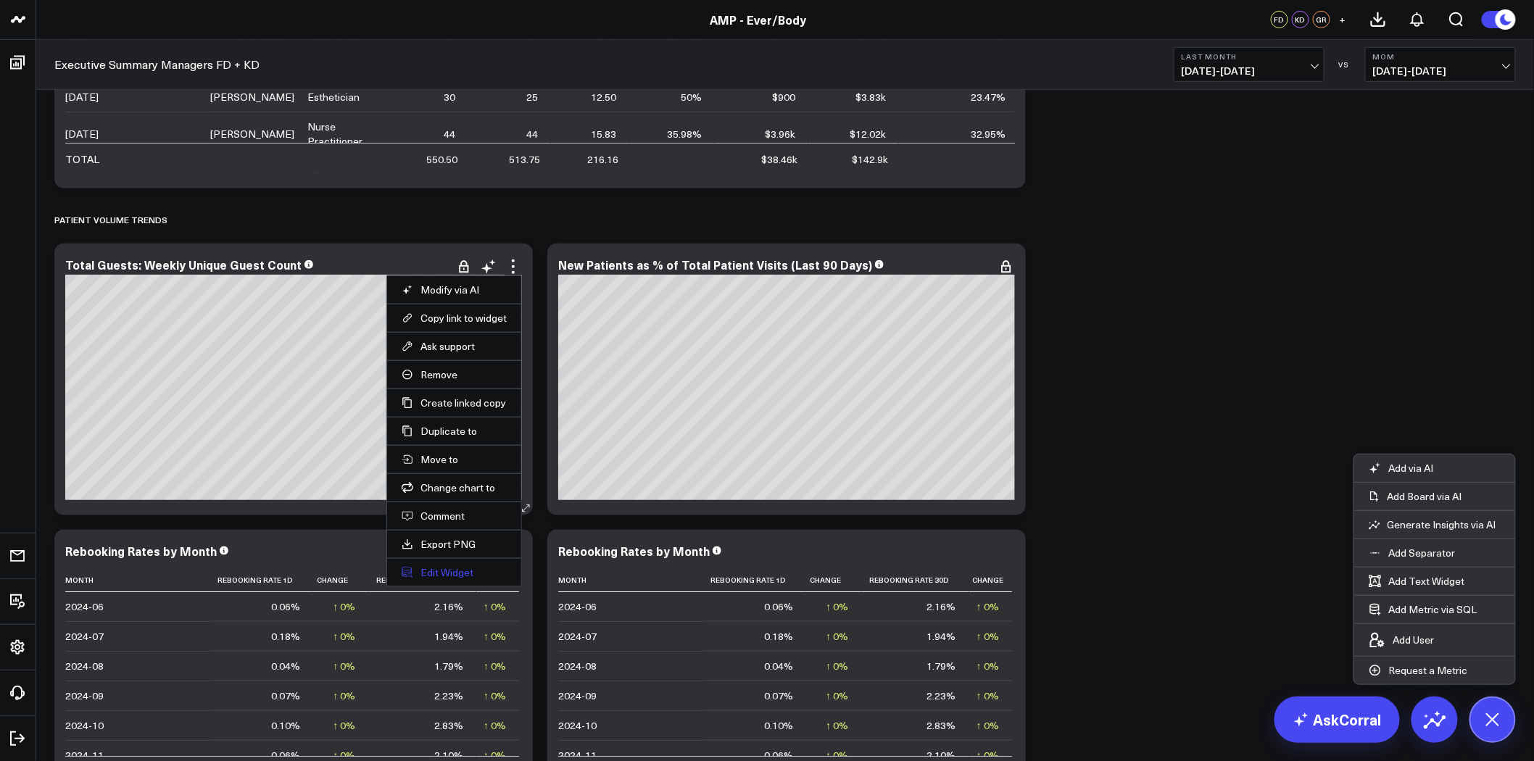
click at [447, 573] on button "Edit Widget" at bounding box center [454, 572] width 105 height 13
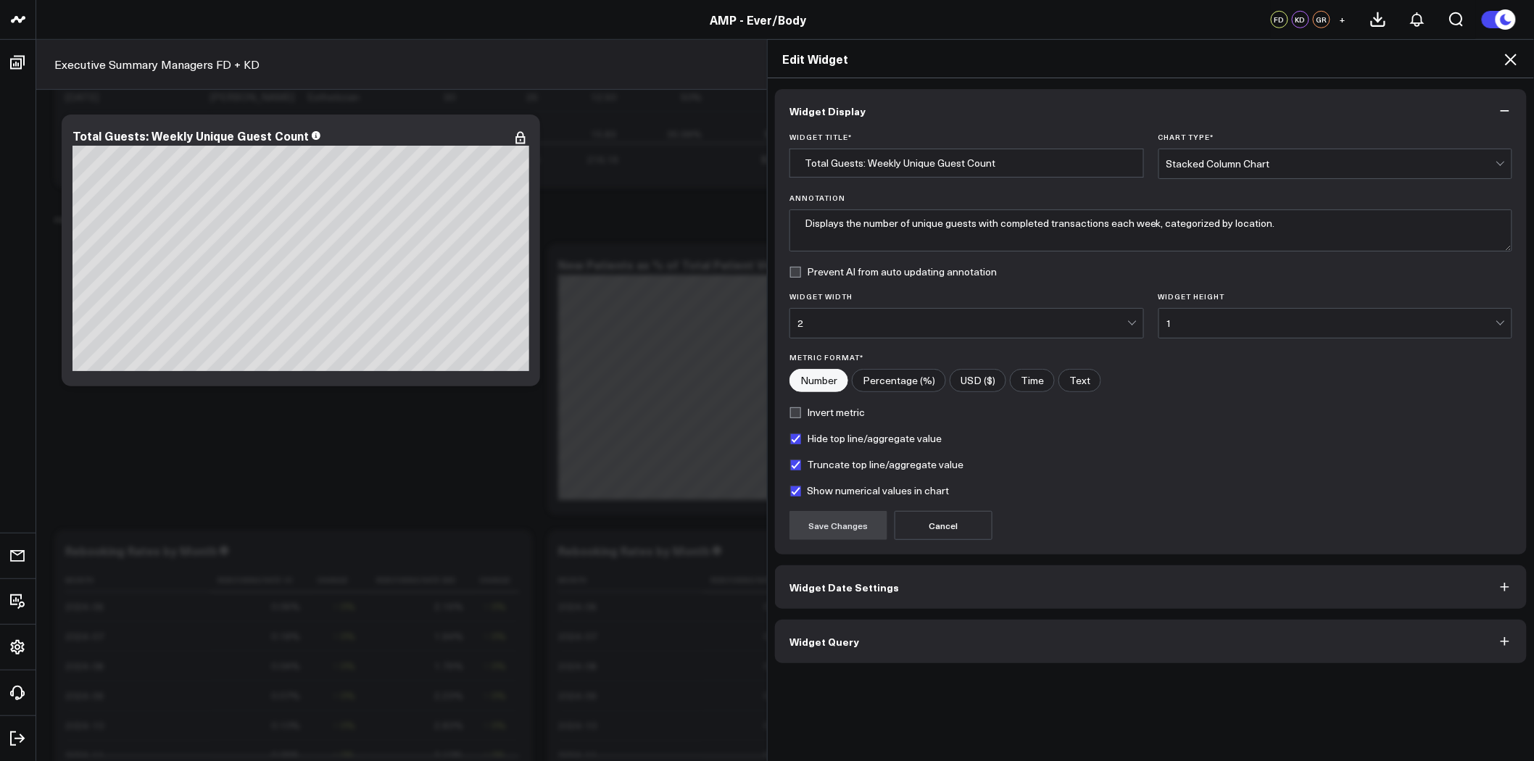
click at [856, 595] on button "Widget Date Settings" at bounding box center [1151, 586] width 752 height 43
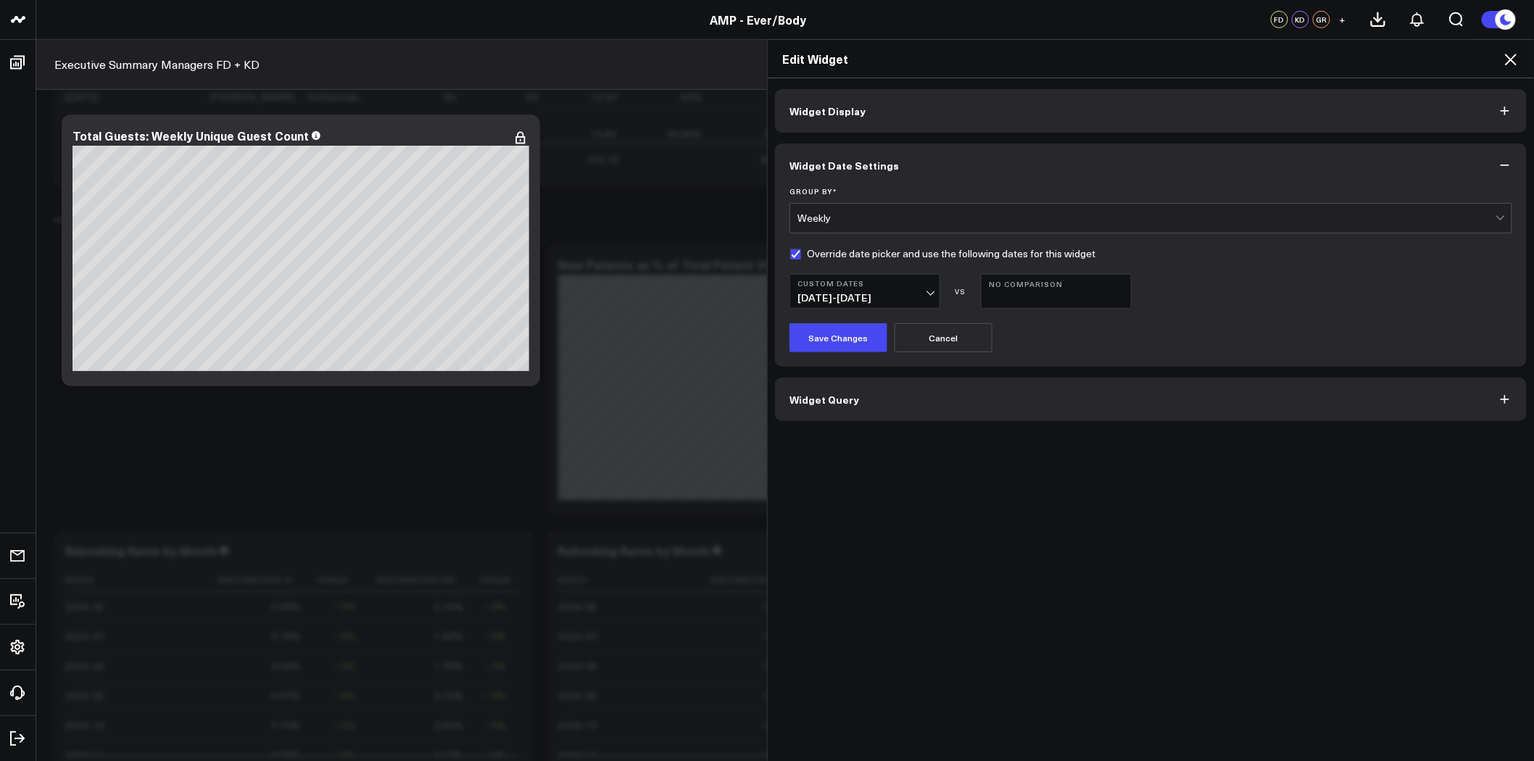
click at [860, 286] on b "Custom Dates" at bounding box center [864, 283] width 135 height 9
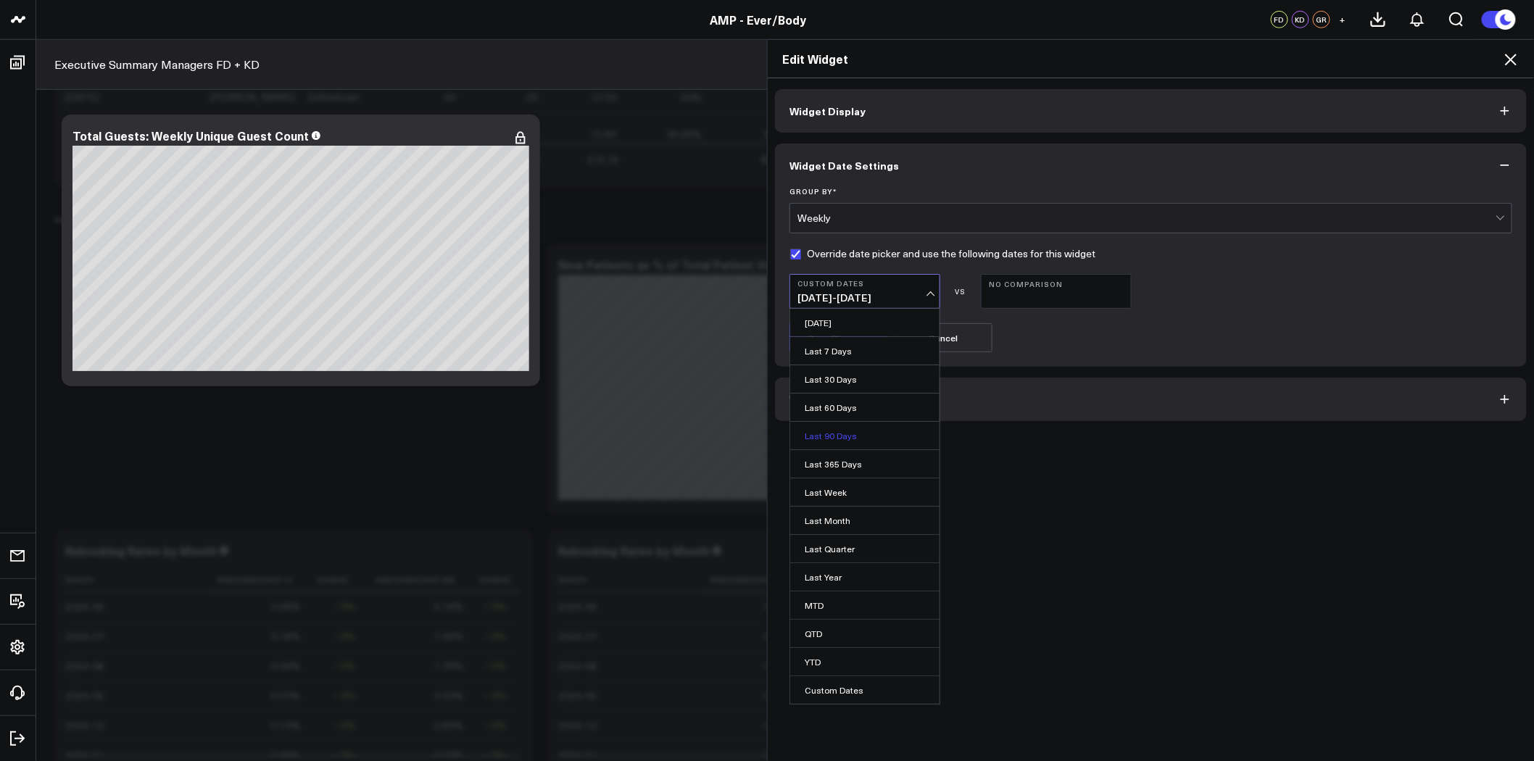
click at [841, 439] on link "Last 90 Days" at bounding box center [864, 436] width 149 height 28
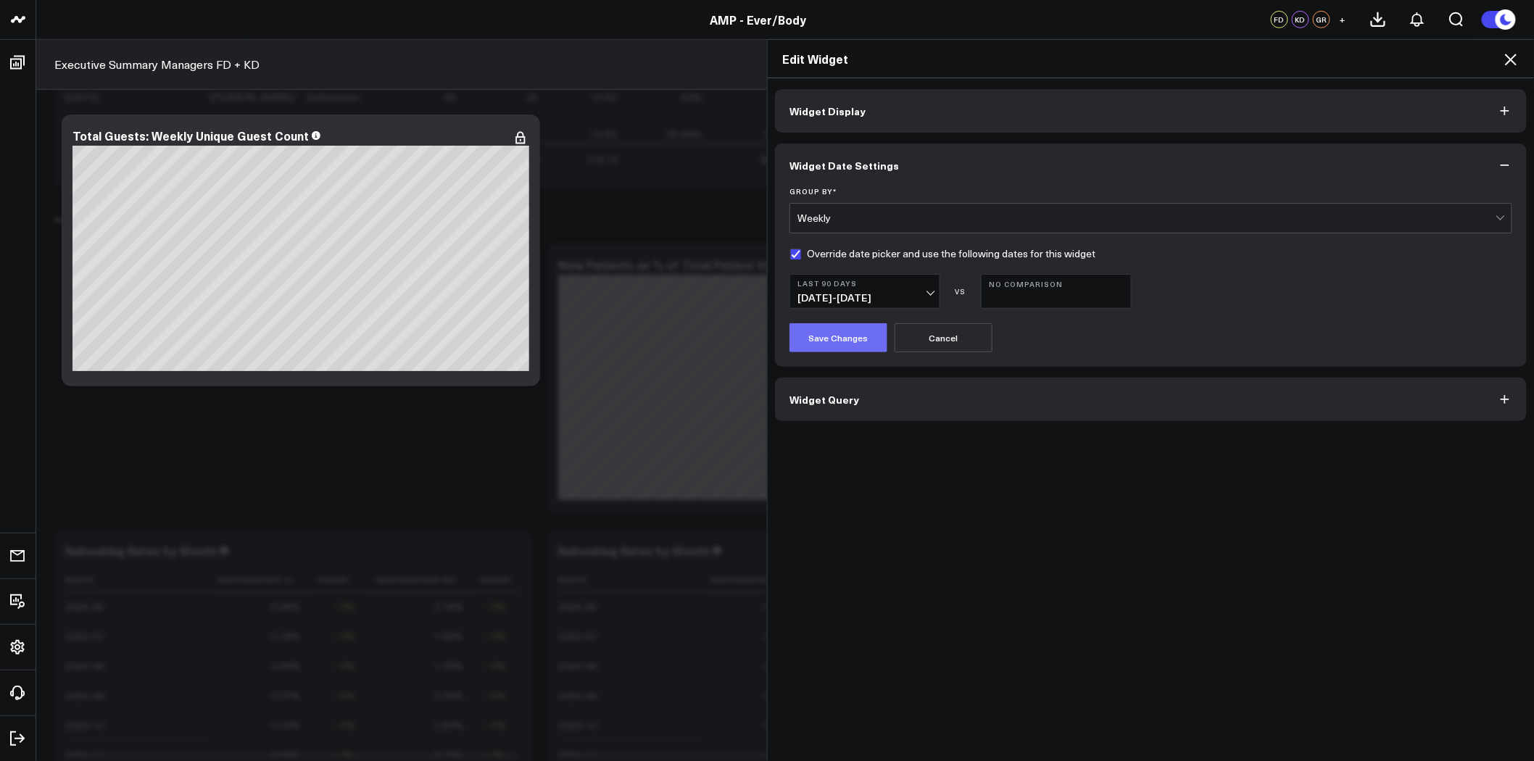
click at [835, 342] on button "Save Changes" at bounding box center [838, 337] width 98 height 29
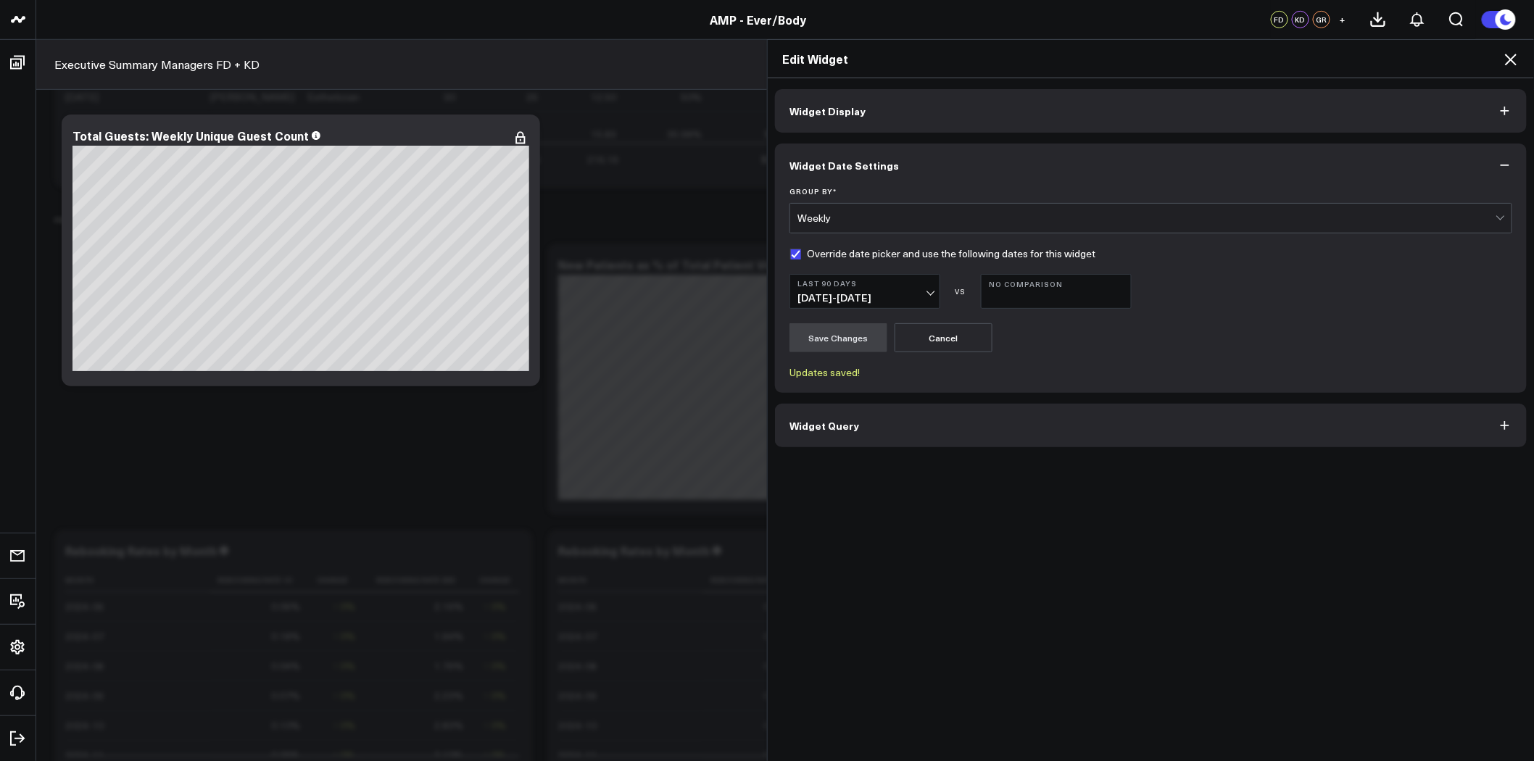
click at [903, 109] on button "Widget Display" at bounding box center [1151, 110] width 752 height 43
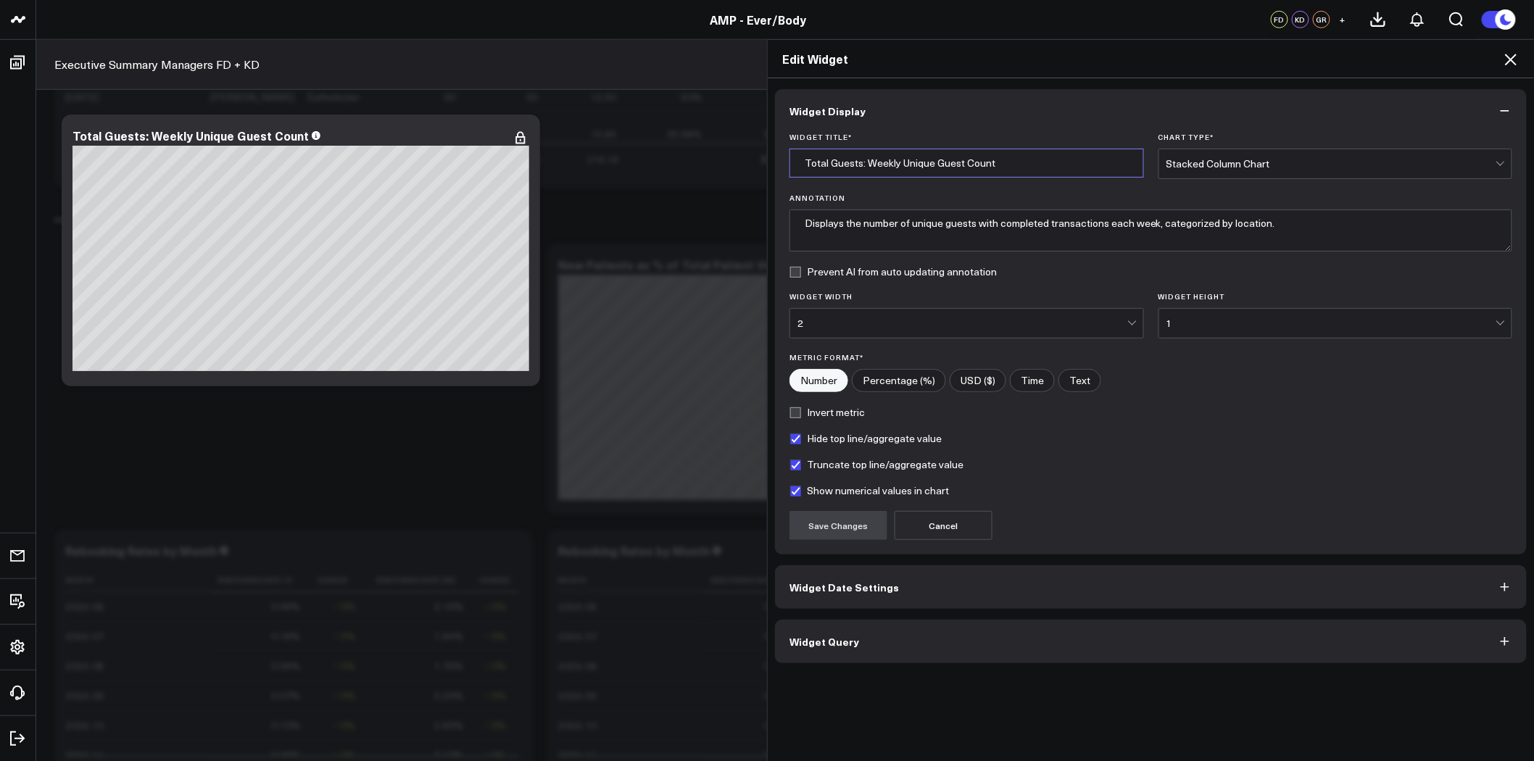
click at [1003, 167] on input "Total Guests: Weekly Unique Guest Count" at bounding box center [966, 163] width 354 height 29
type input "Total Guests: Weekly Unique Guest Count - Last 90 Days"
click at [821, 522] on button "Save Changes" at bounding box center [838, 525] width 98 height 29
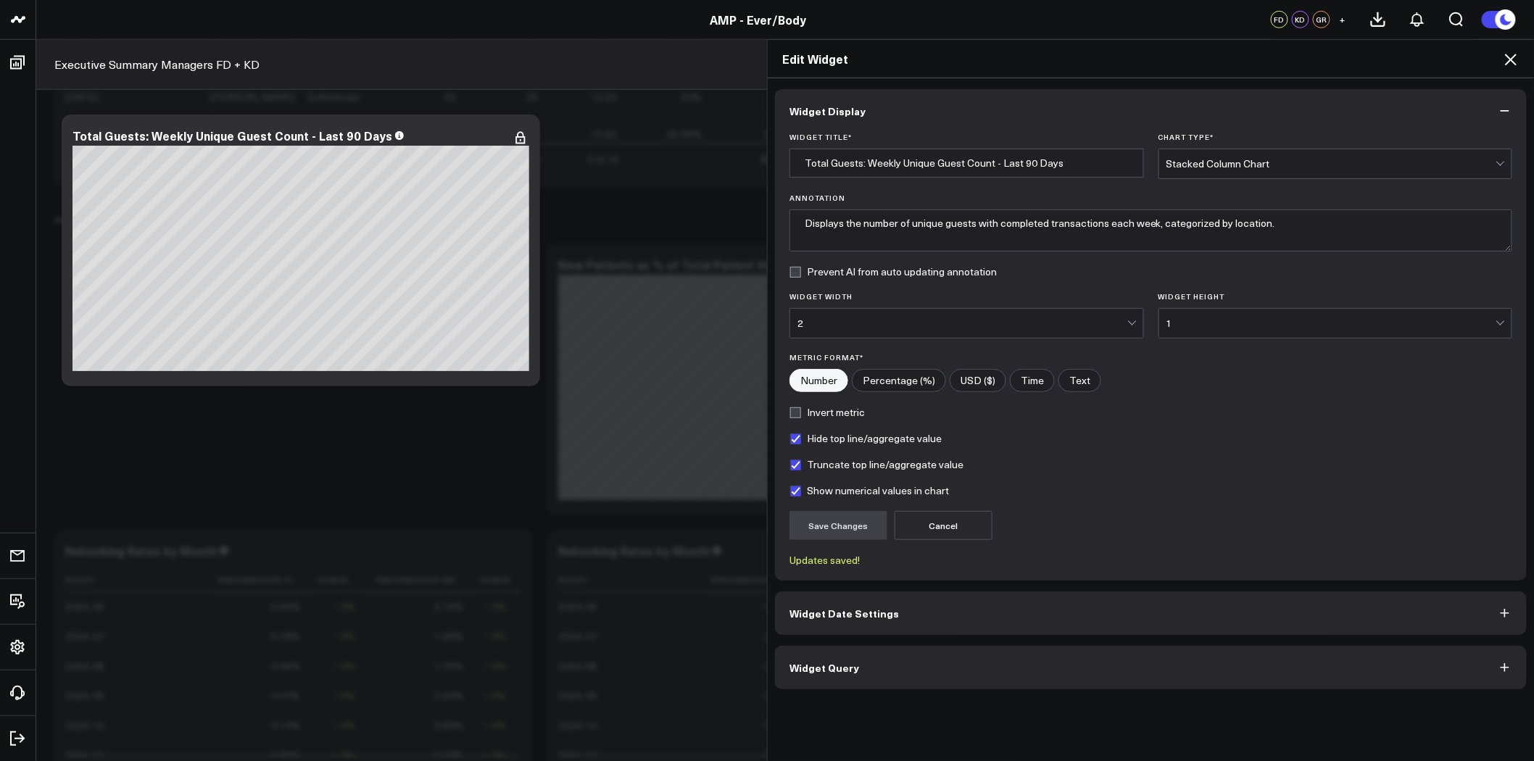
click at [1511, 58] on icon at bounding box center [1510, 59] width 17 height 17
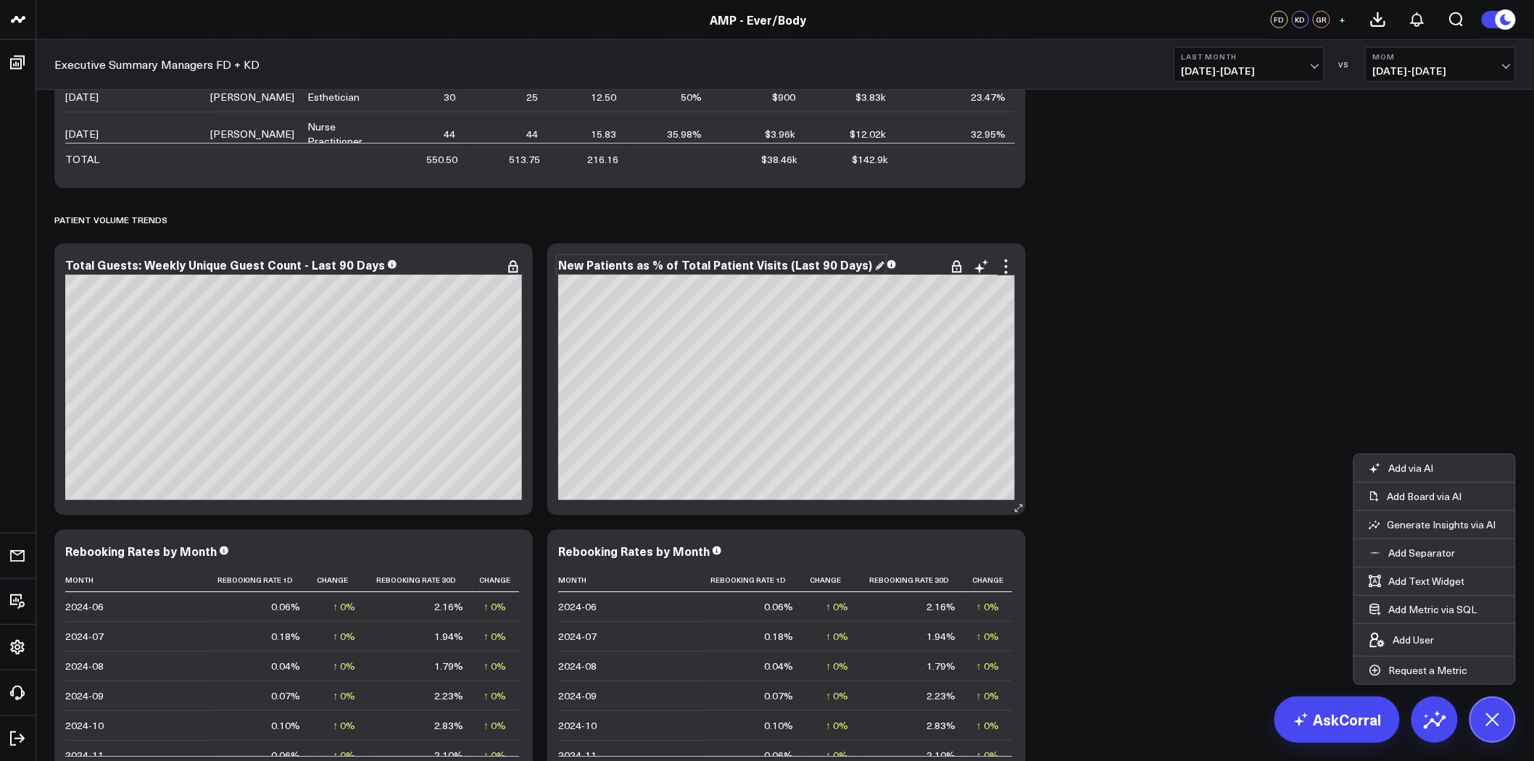
click at [778, 262] on div "New Patients as % of Total Patient Visits (Last 90 Days)" at bounding box center [721, 265] width 326 height 16
click at [781, 263] on div "New Patients as % of Total Patient Visits (Last 90 Days)" at bounding box center [716, 265] width 317 height 16
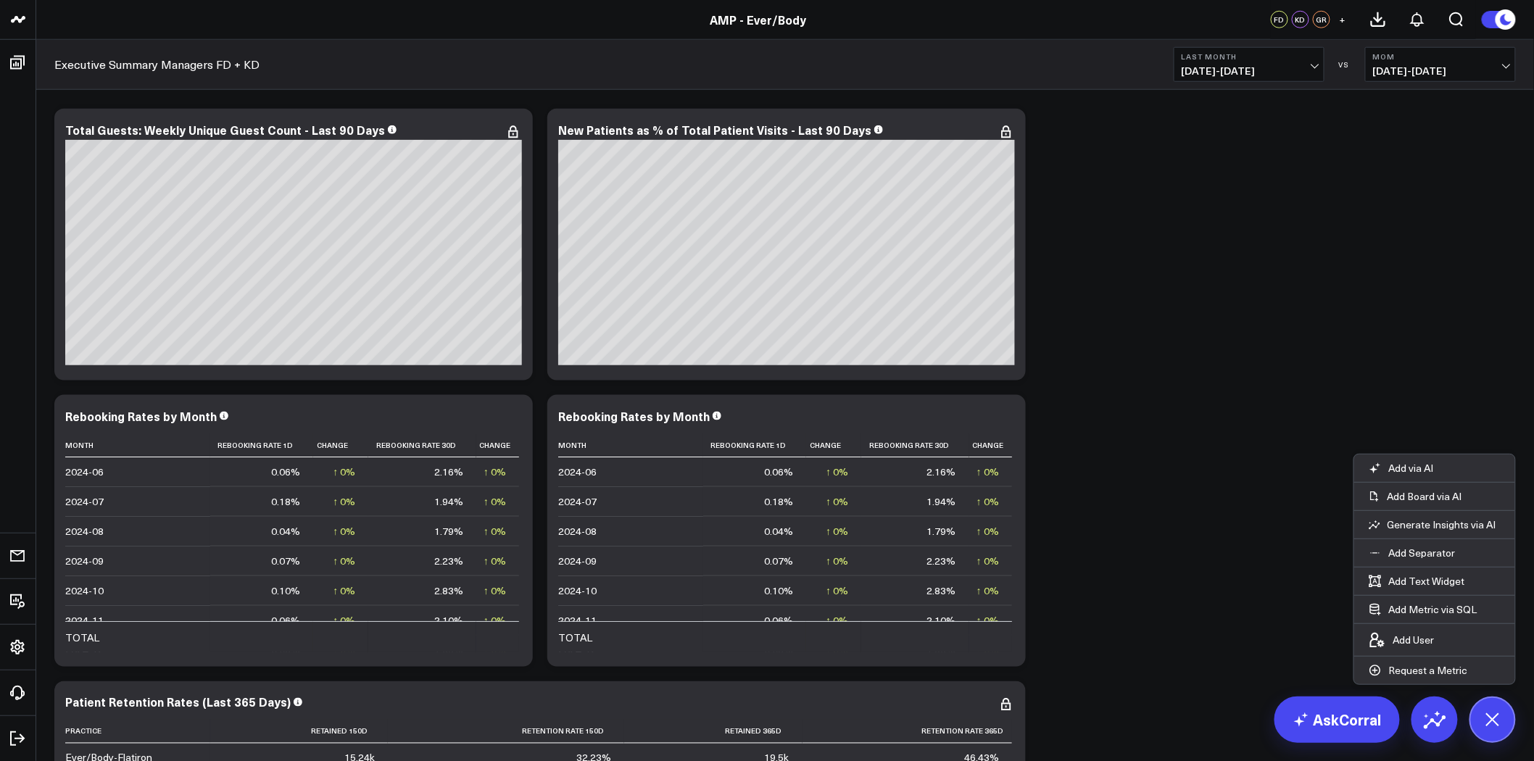
scroll to position [5074, 0]
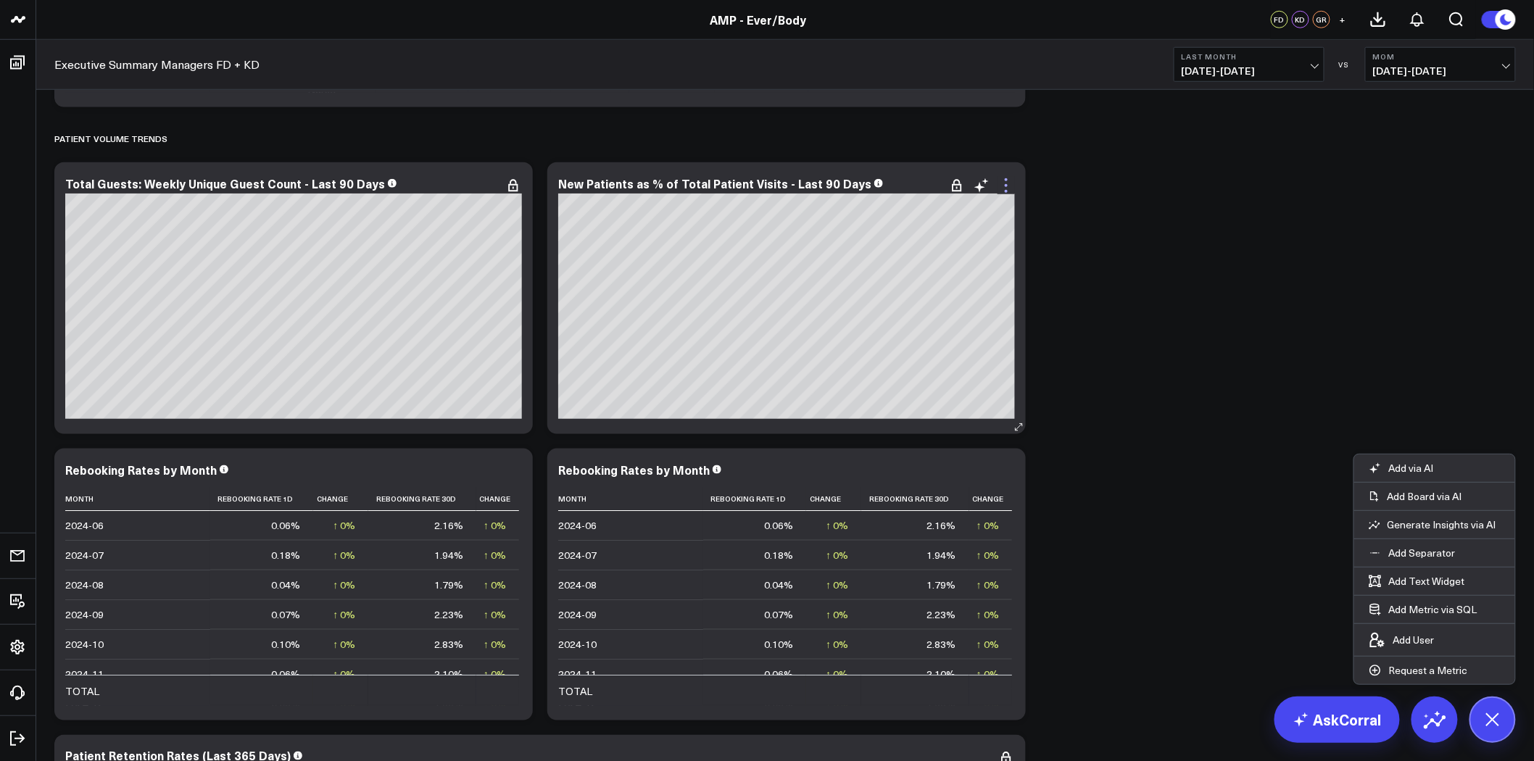
click at [1002, 184] on icon at bounding box center [1005, 185] width 17 height 17
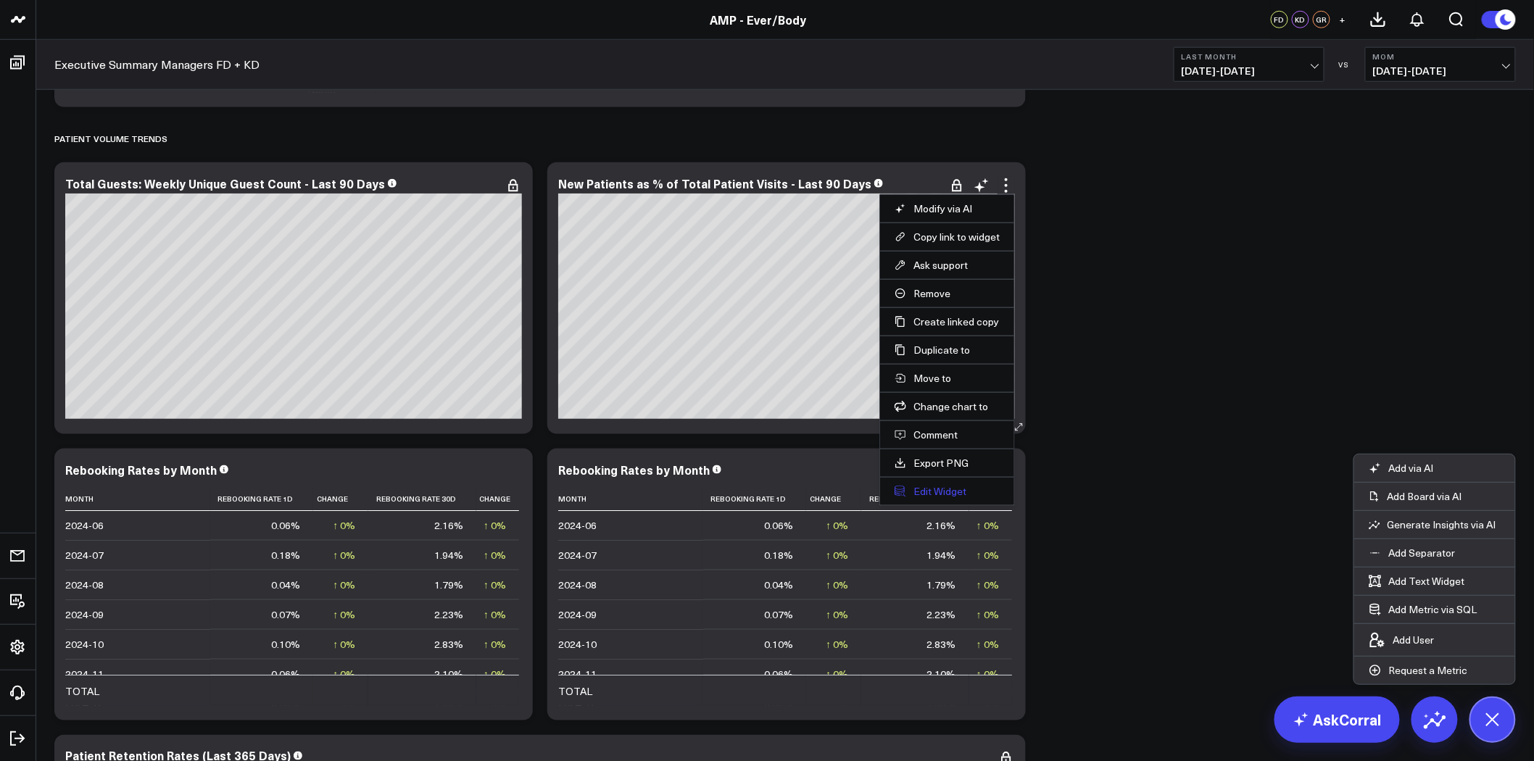
click at [945, 491] on button "Edit Widget" at bounding box center [947, 491] width 105 height 13
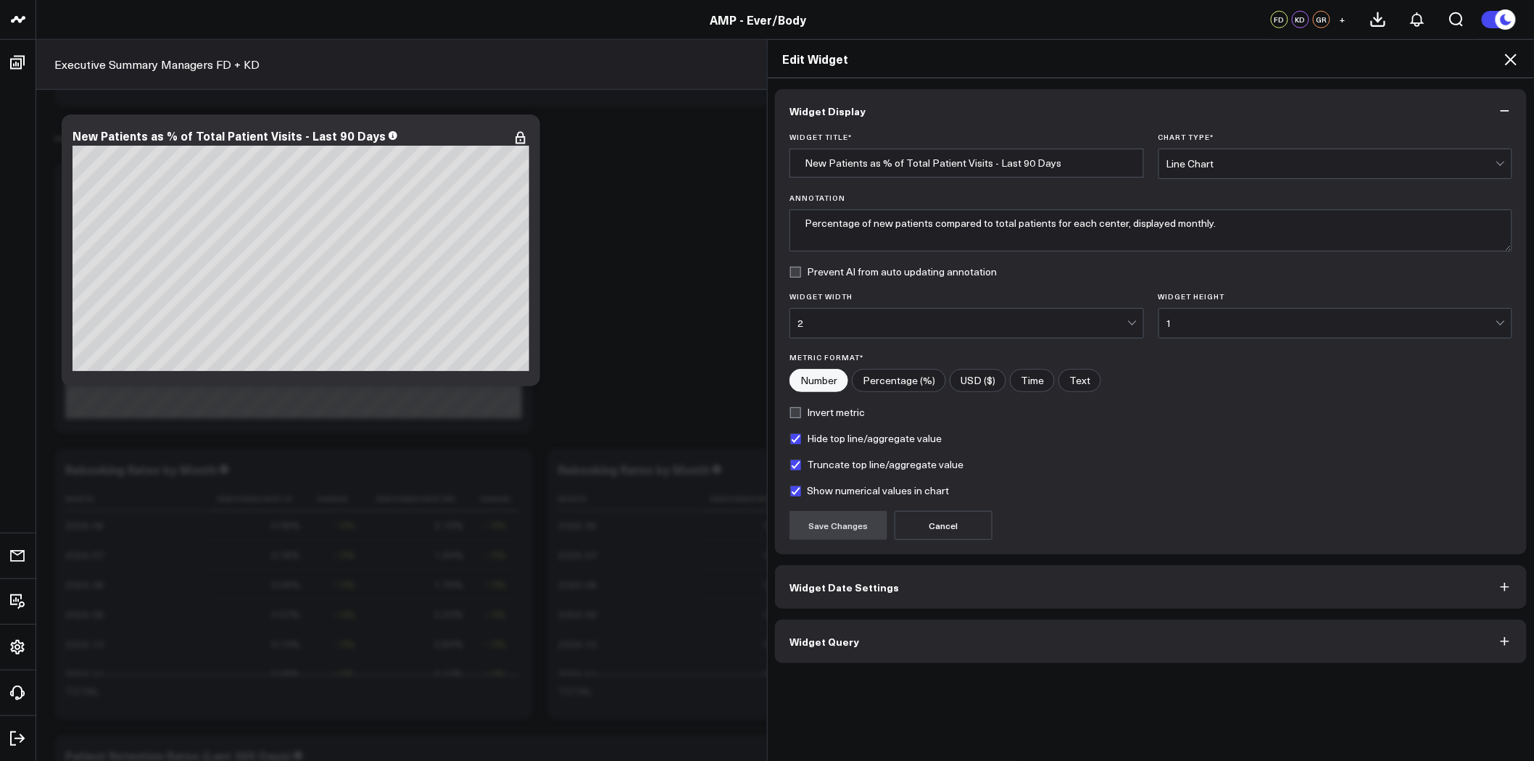
click at [868, 587] on span "Widget Date Settings" at bounding box center [843, 587] width 109 height 12
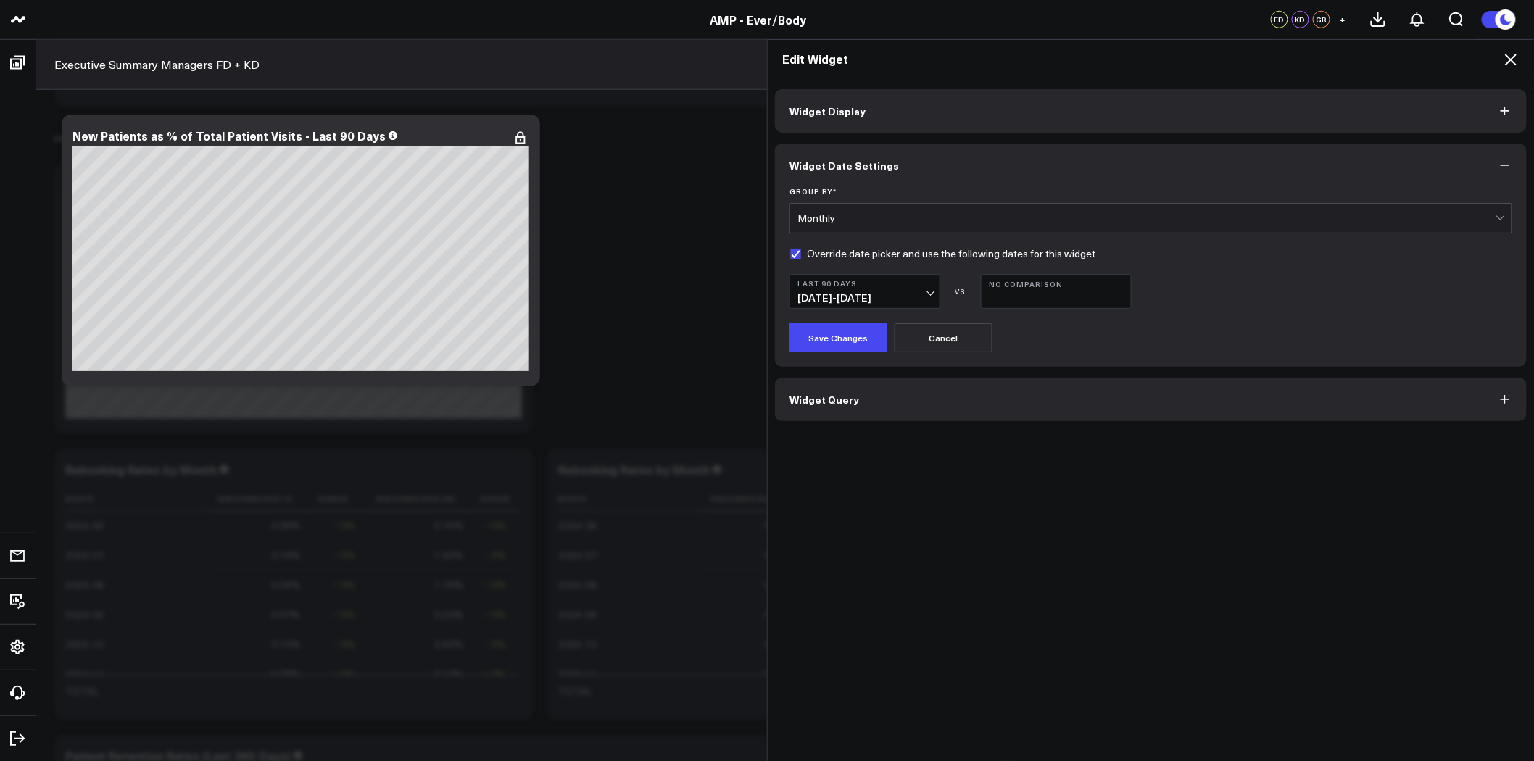
click at [798, 248] on label "Override date picker and use the following dates for this widget" at bounding box center [942, 254] width 306 height 12
click at [798, 248] on input "Override date picker and use the following dates for this widget" at bounding box center [795, 254] width 12 height 12
checkbox input "false"
click at [913, 103] on button "Widget Display" at bounding box center [1151, 110] width 752 height 43
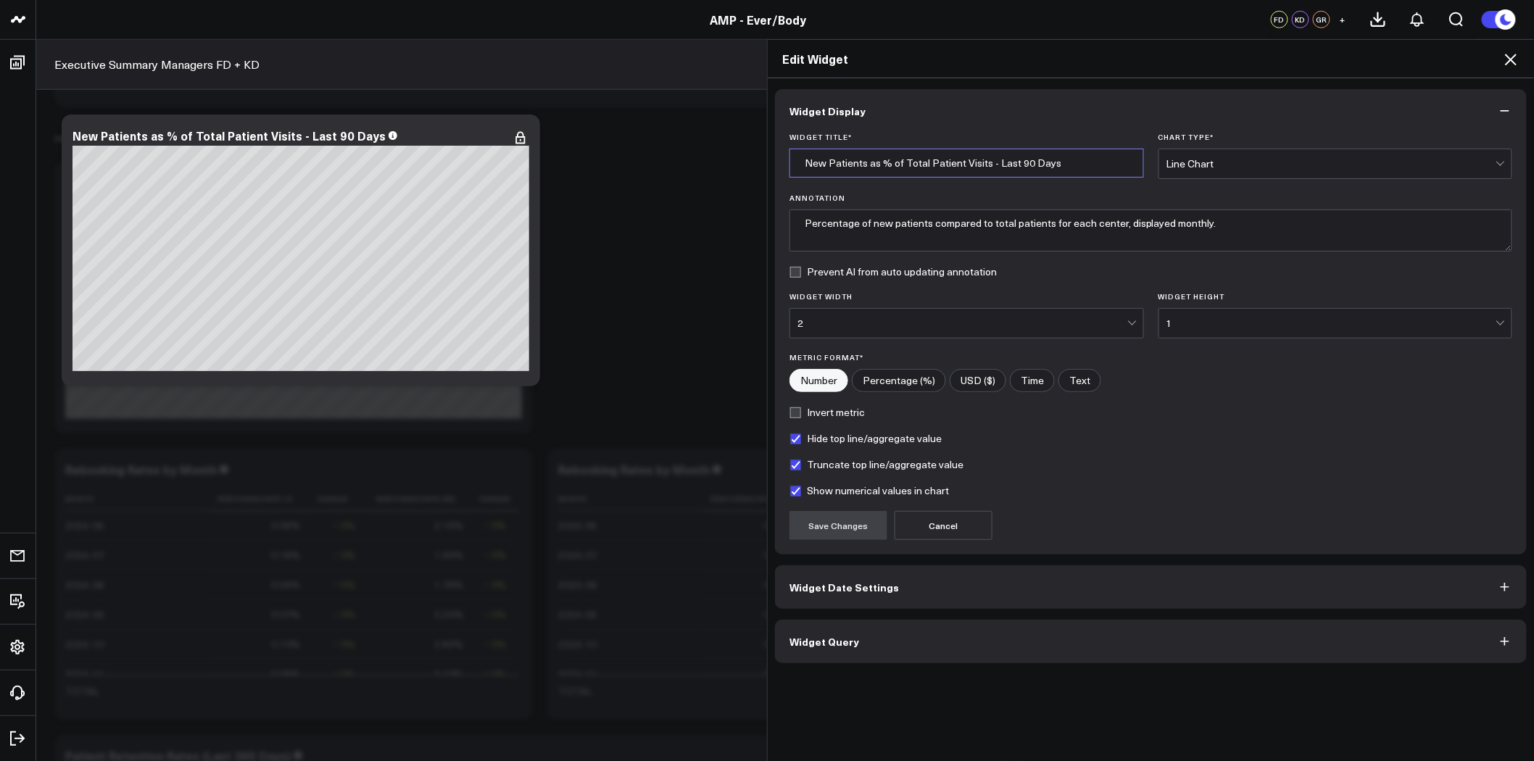
drag, startPoint x: 1061, startPoint y: 165, endPoint x: 979, endPoint y: 159, distance: 82.8
click at [979, 159] on input "New Patients as % of Total Patient Visits - Last 90 Days" at bounding box center [966, 163] width 354 height 29
type input "New Patients as % of Total Patient Visits"
click at [845, 531] on button "Save Changes" at bounding box center [838, 525] width 98 height 29
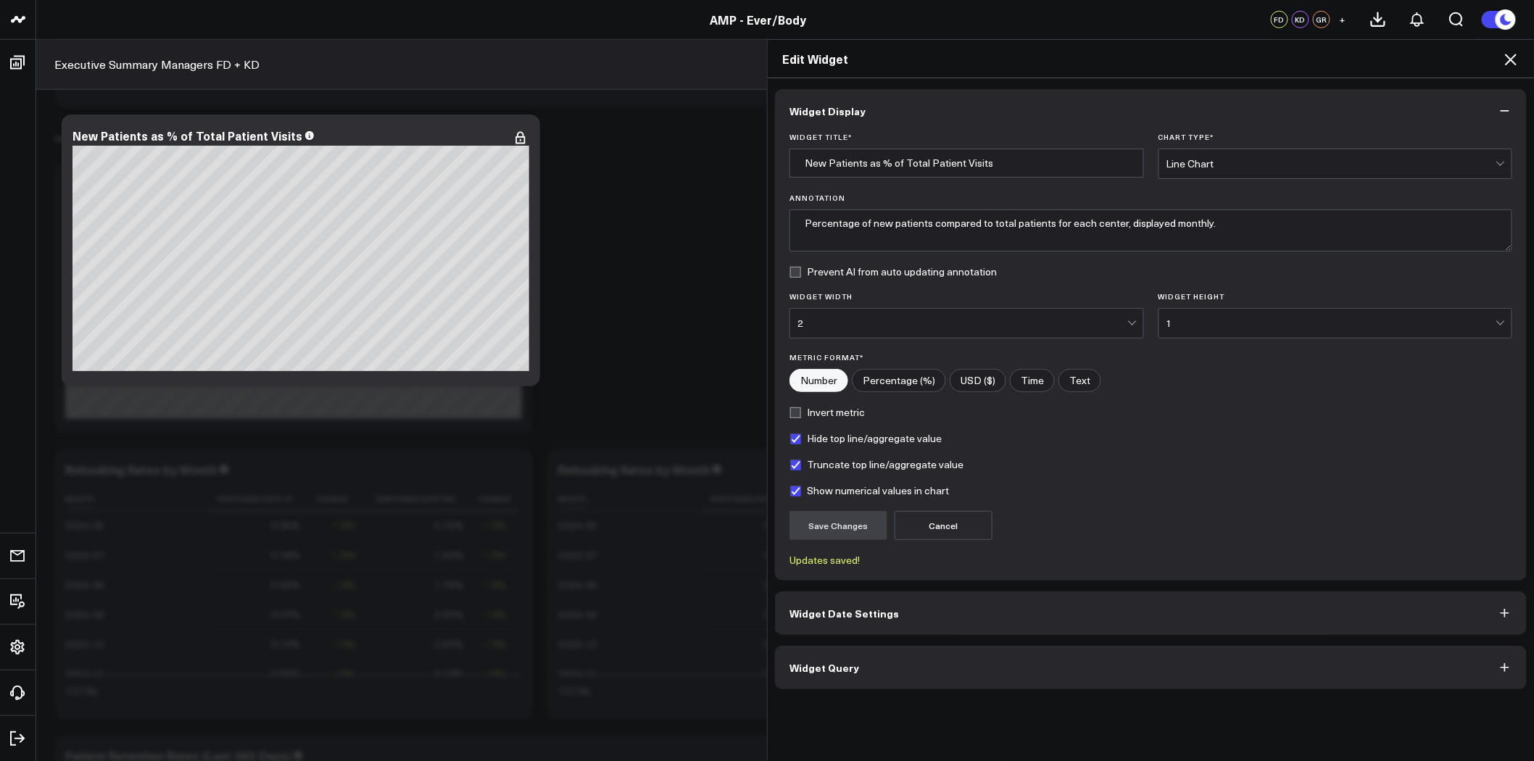
click at [879, 607] on span "Widget Date Settings" at bounding box center [843, 613] width 109 height 12
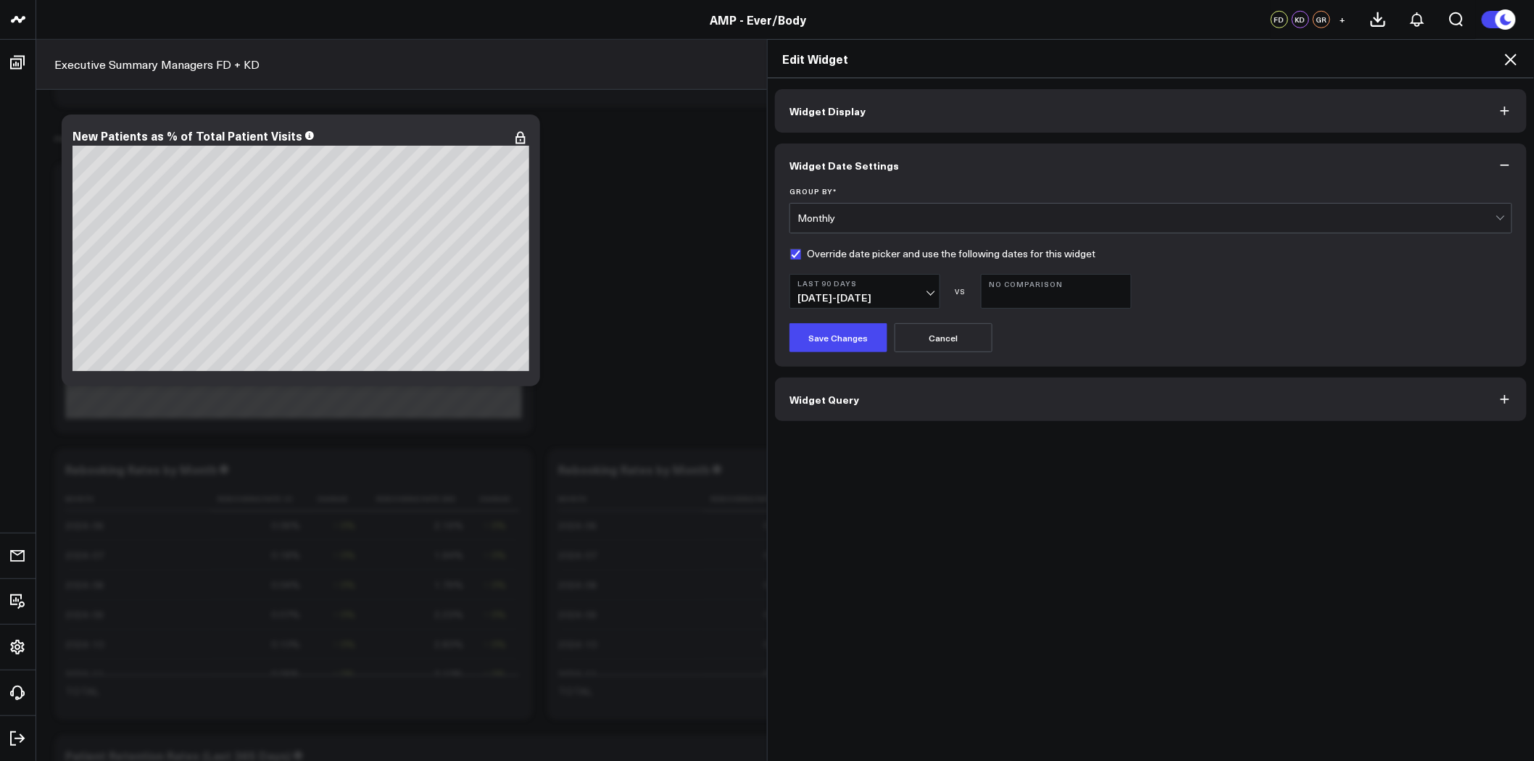
click at [843, 242] on form "Group By * Monthly Override date picker and use the following dates for this wi…" at bounding box center [1150, 269] width 723 height 165
click at [838, 262] on form "Group By * Monthly Override date picker and use the following dates for this wi…" at bounding box center [1150, 269] width 723 height 165
click at [815, 251] on label "Override date picker and use the following dates for this widget" at bounding box center [942, 254] width 306 height 12
click at [801, 251] on input "Override date picker and use the following dates for this widget" at bounding box center [795, 254] width 12 height 12
click at [847, 336] on button "Save Changes" at bounding box center [838, 337] width 98 height 29
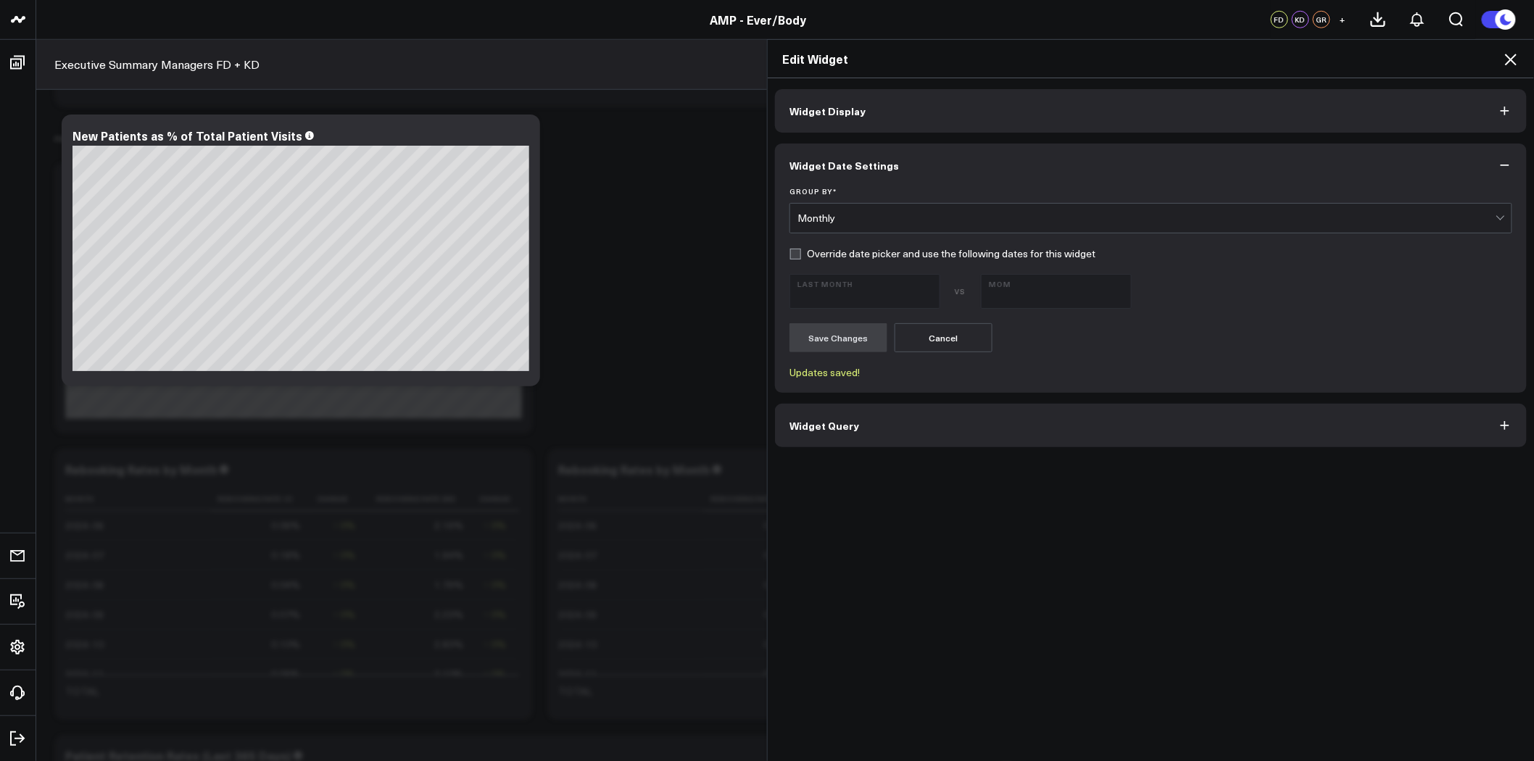
click at [868, 251] on label "Override date picker and use the following dates for this widget" at bounding box center [942, 254] width 306 height 12
click at [801, 251] on input "Override date picker and use the following dates for this widget" at bounding box center [795, 254] width 12 height 12
checkbox input "true"
click at [861, 284] on b "Last Month" at bounding box center [864, 283] width 135 height 9
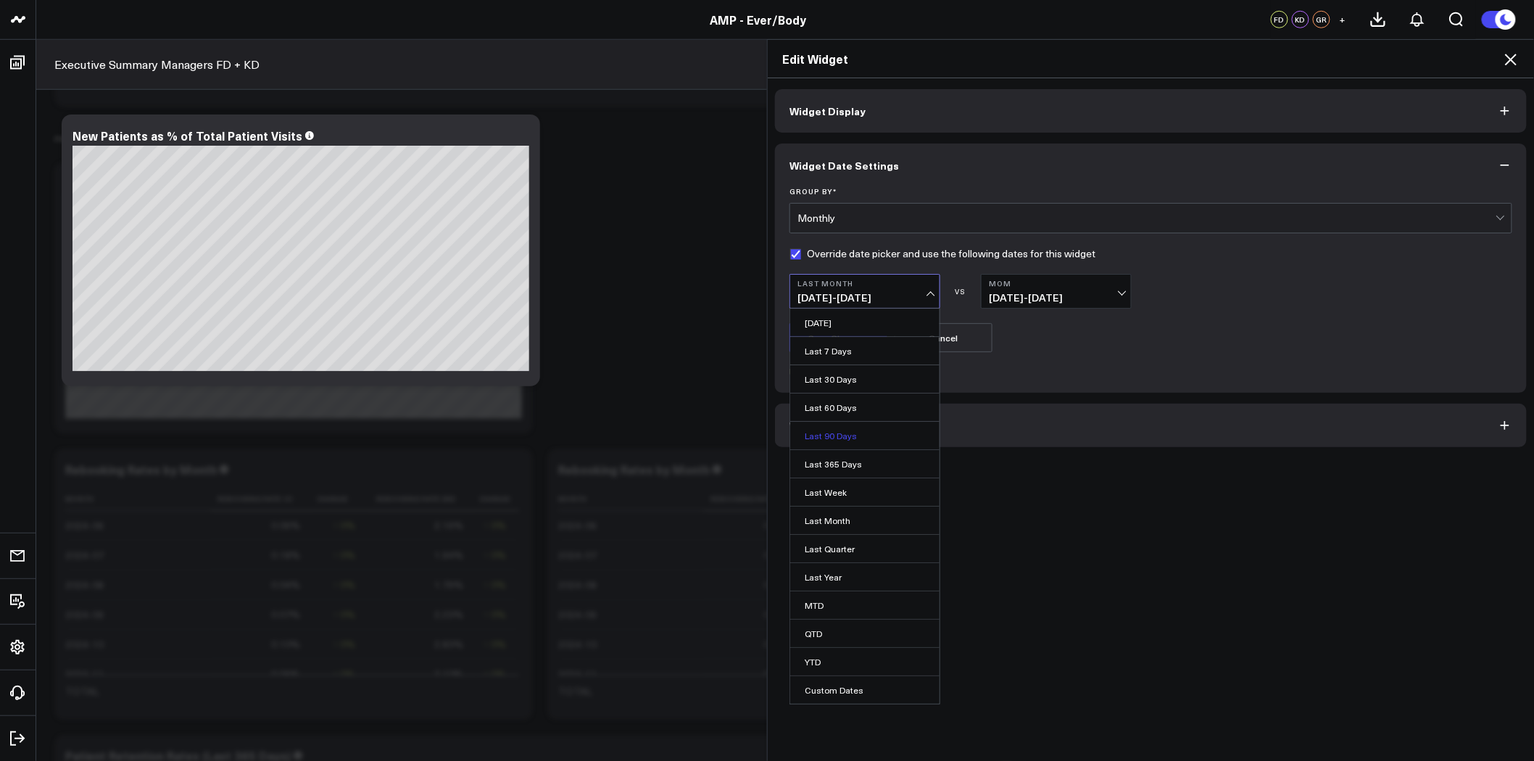
click at [828, 440] on link "Last 90 Days" at bounding box center [864, 436] width 149 height 28
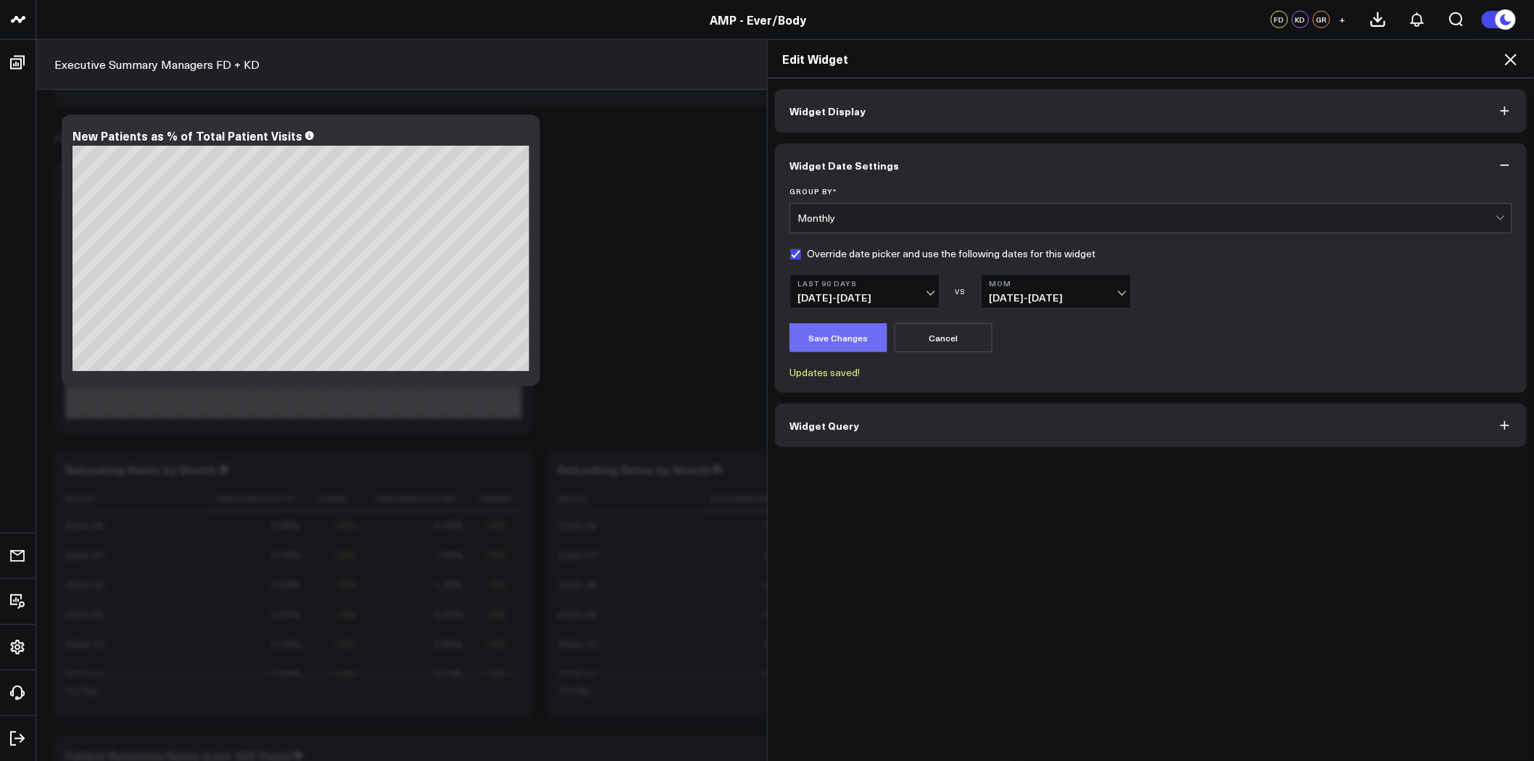
click at [845, 339] on button "Save Changes" at bounding box center [838, 337] width 98 height 29
click at [893, 289] on button "Last 90 Days [DATE] - [DATE]" at bounding box center [864, 291] width 151 height 35
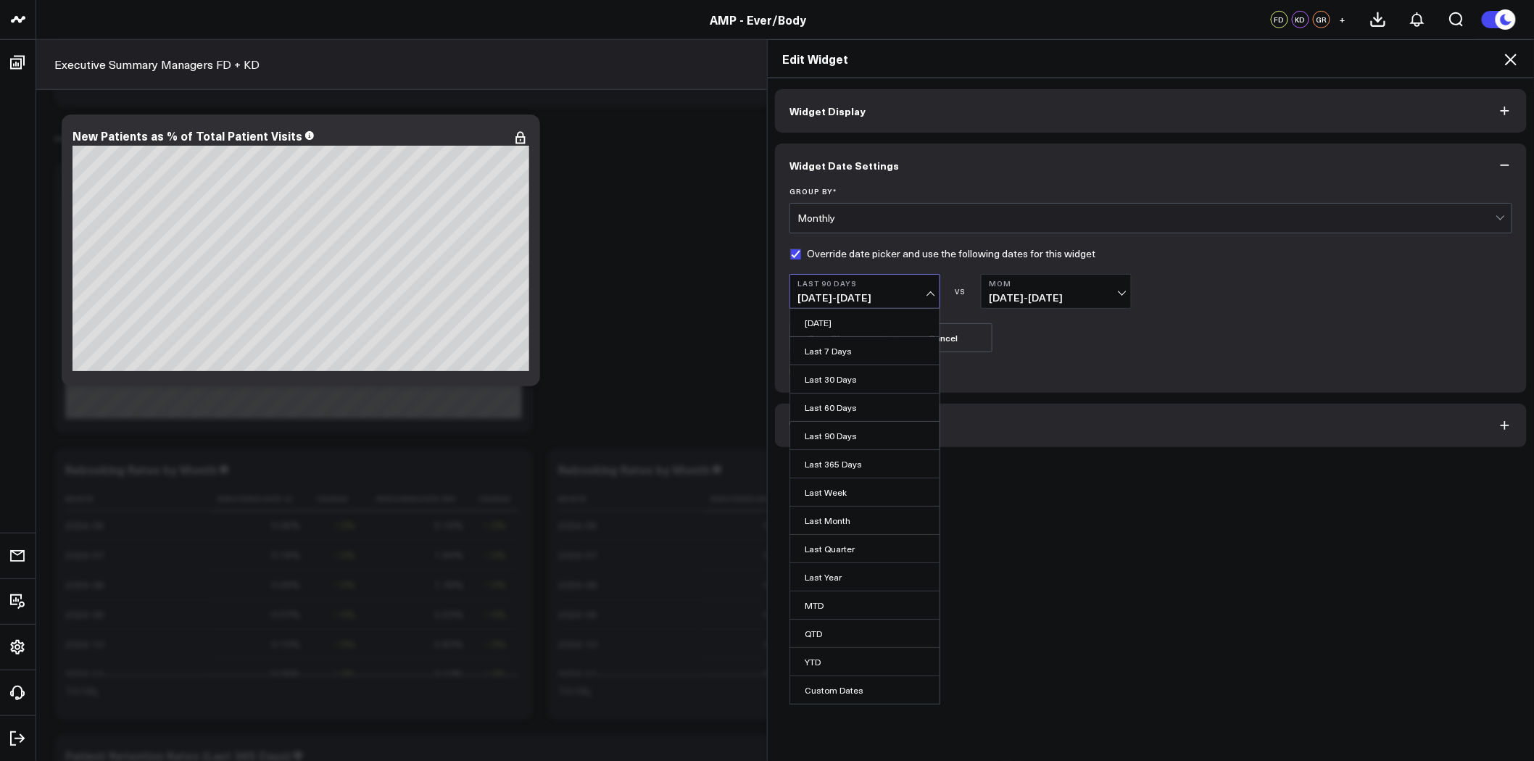
click at [841, 665] on link "YTD" at bounding box center [864, 662] width 149 height 28
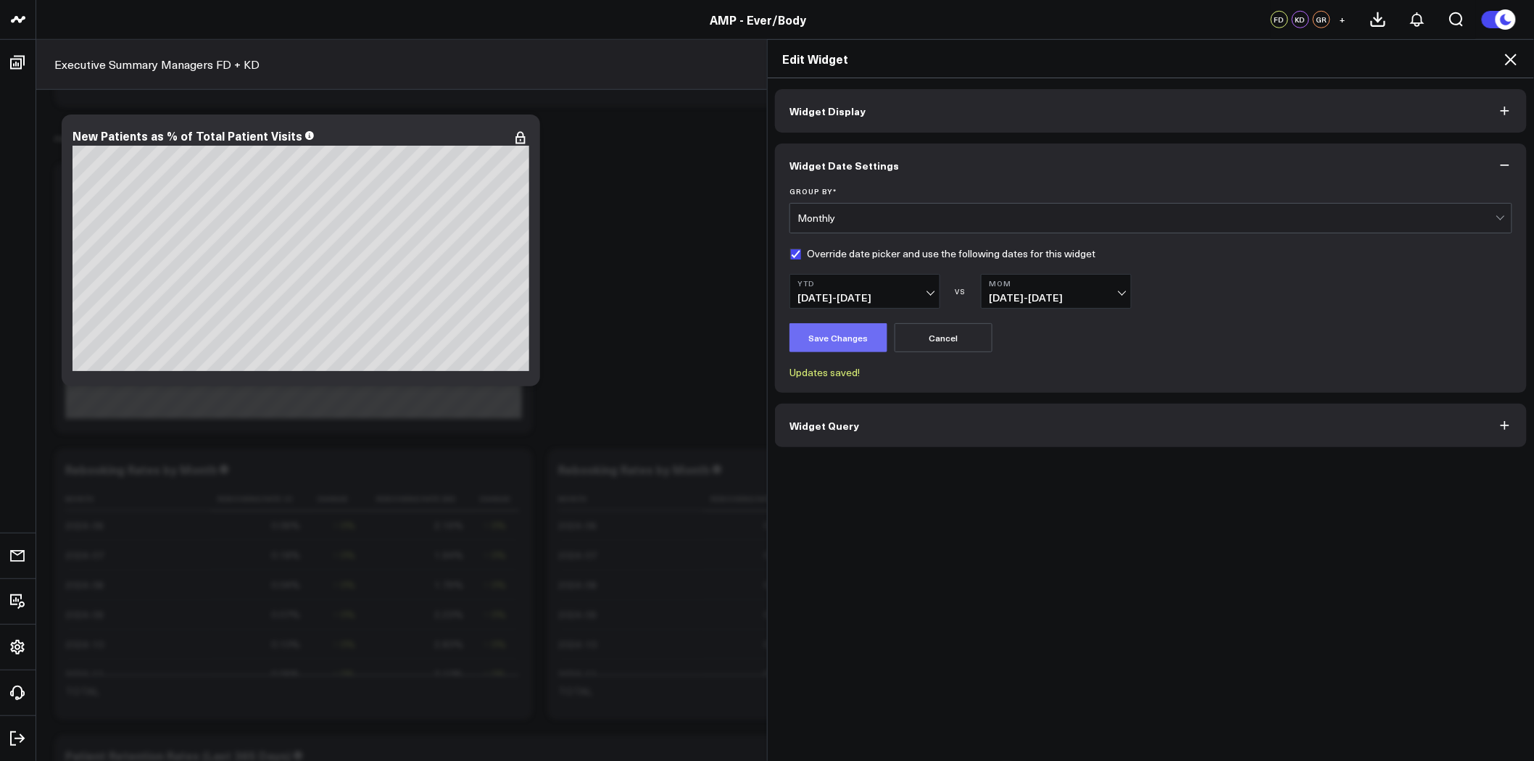
click at [849, 342] on button "Save Changes" at bounding box center [838, 337] width 98 height 29
click at [1054, 293] on span "[DATE] - [DATE]" at bounding box center [1056, 298] width 135 height 12
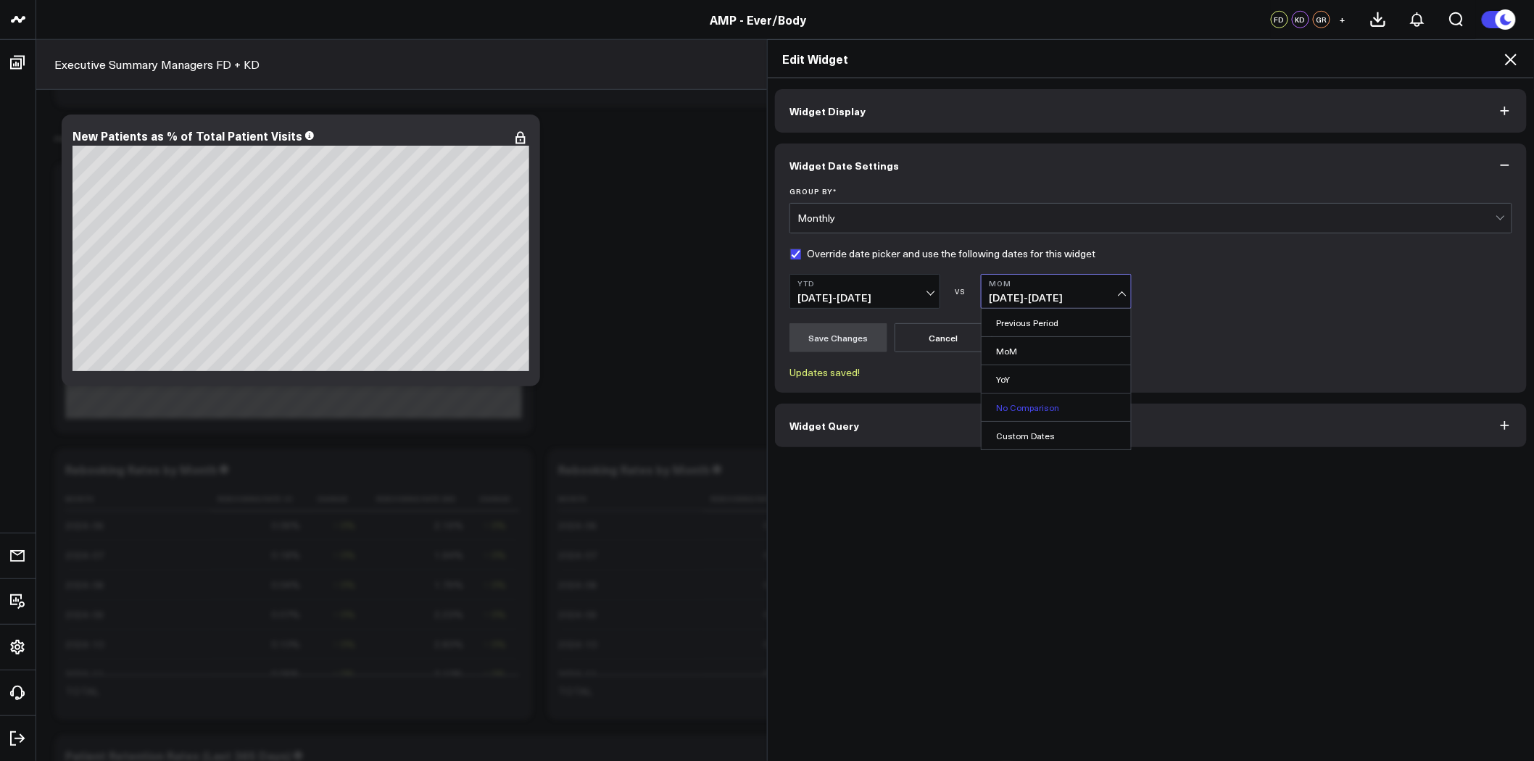
click at [1051, 405] on link "No Comparison" at bounding box center [1056, 408] width 149 height 28
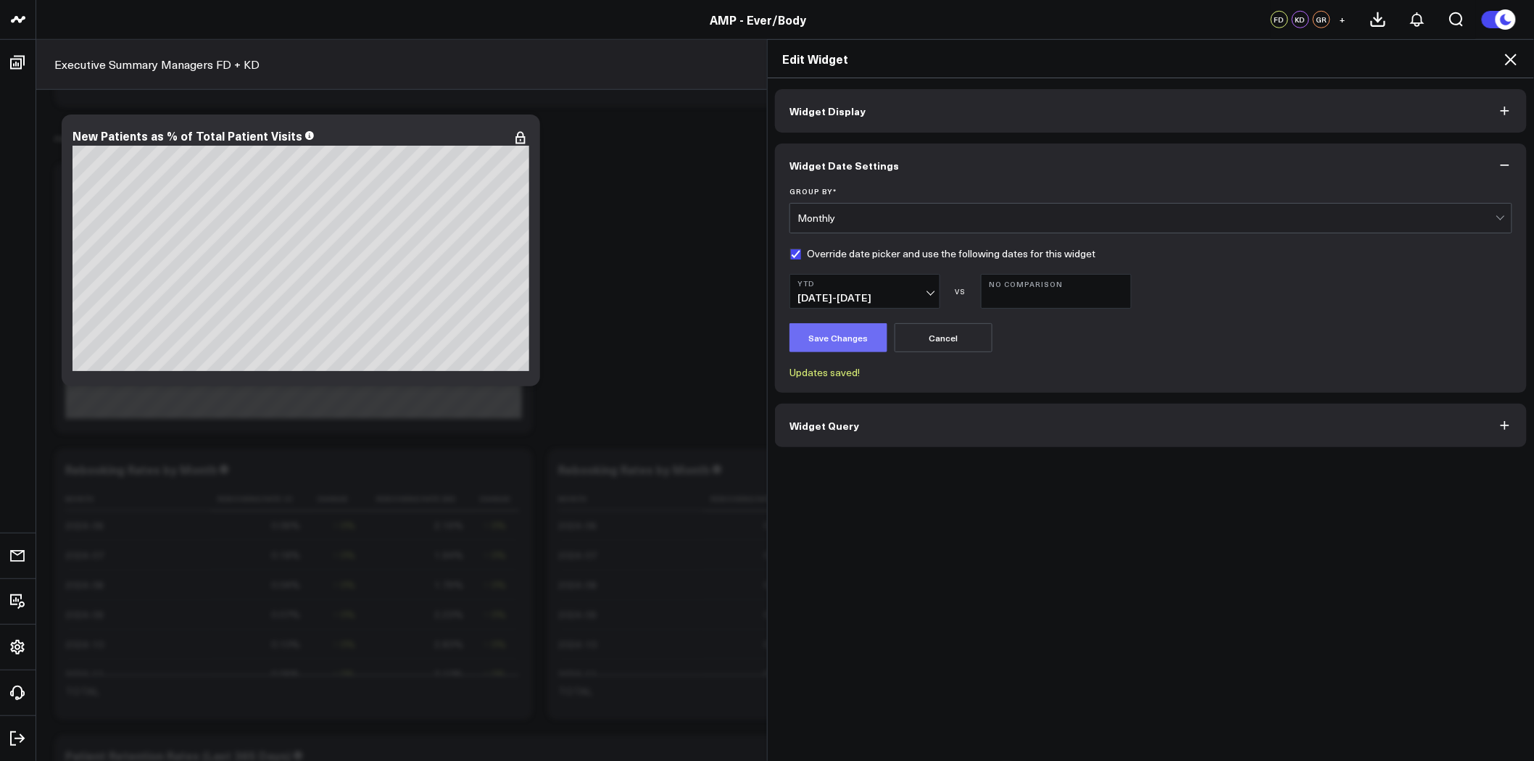
click at [818, 333] on button "Save Changes" at bounding box center [838, 337] width 98 height 29
click at [910, 107] on button "Widget Display" at bounding box center [1151, 110] width 752 height 43
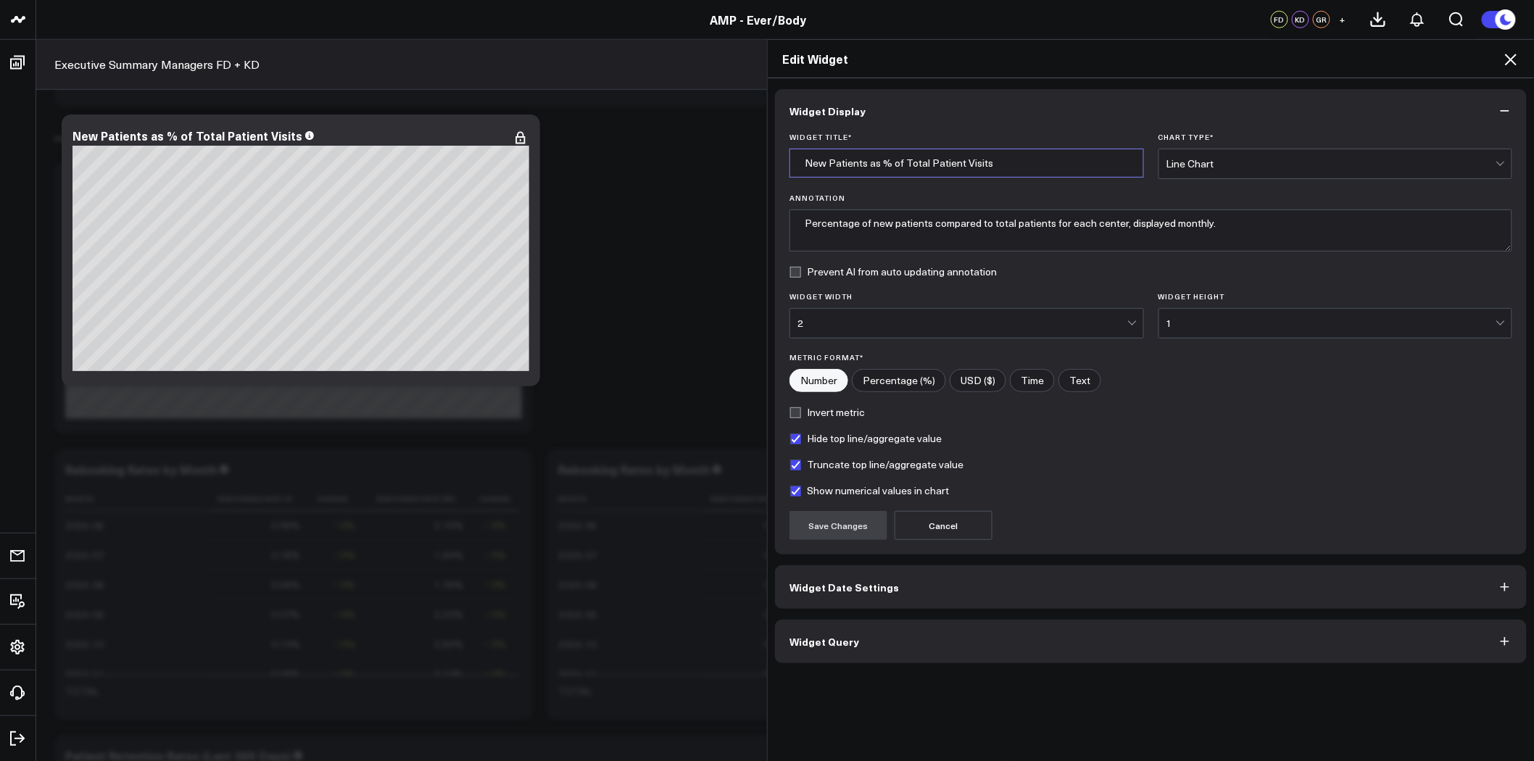
click at [1012, 157] on input "New Patients as % of Total Patient Visits" at bounding box center [966, 163] width 354 height 29
type input "New Patients as % of Total Patient Visits YTD"
click at [837, 520] on button "Save Changes" at bounding box center [838, 525] width 98 height 29
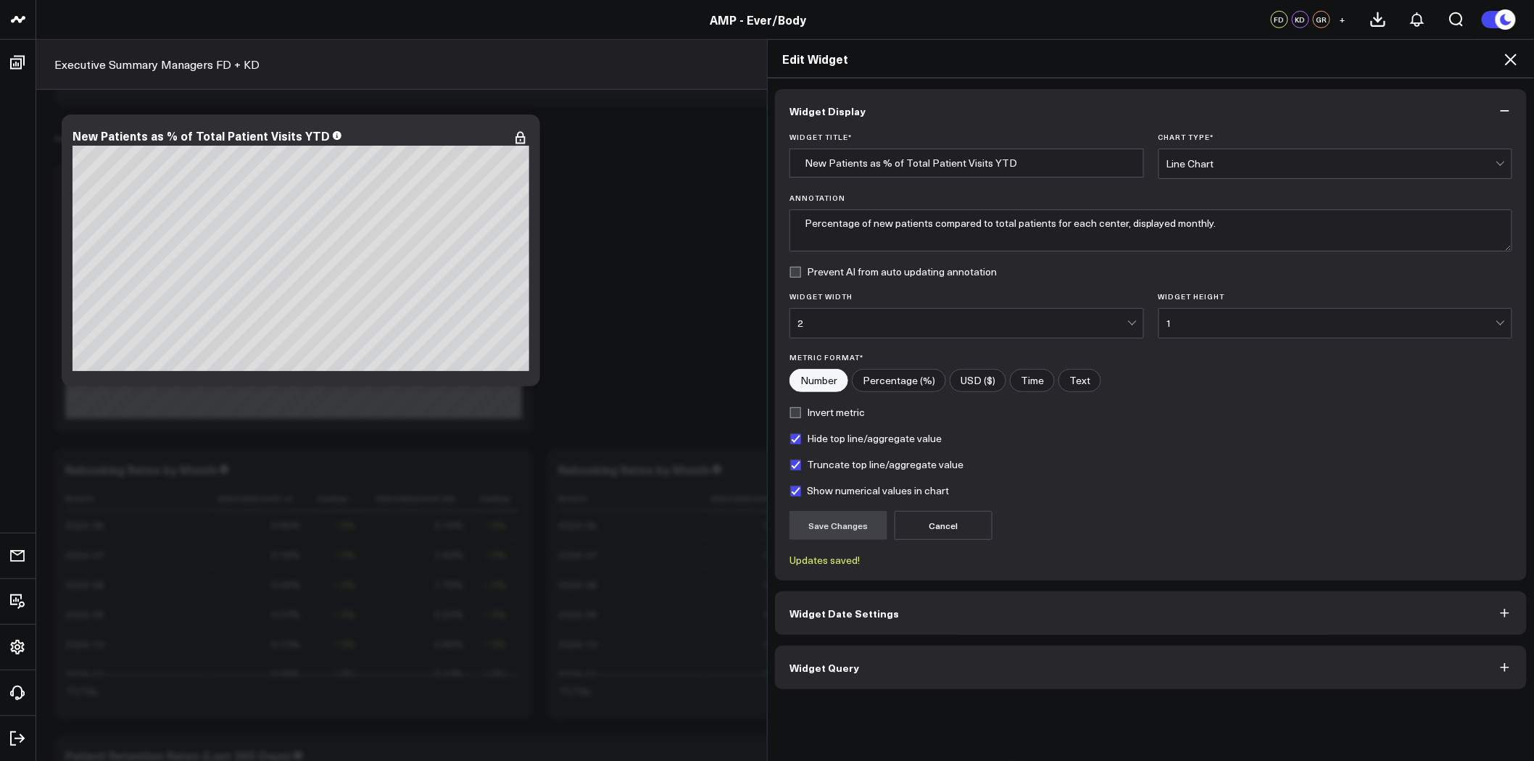
click at [1509, 52] on icon at bounding box center [1510, 59] width 17 height 17
